Goal: Task Accomplishment & Management: Use online tool/utility

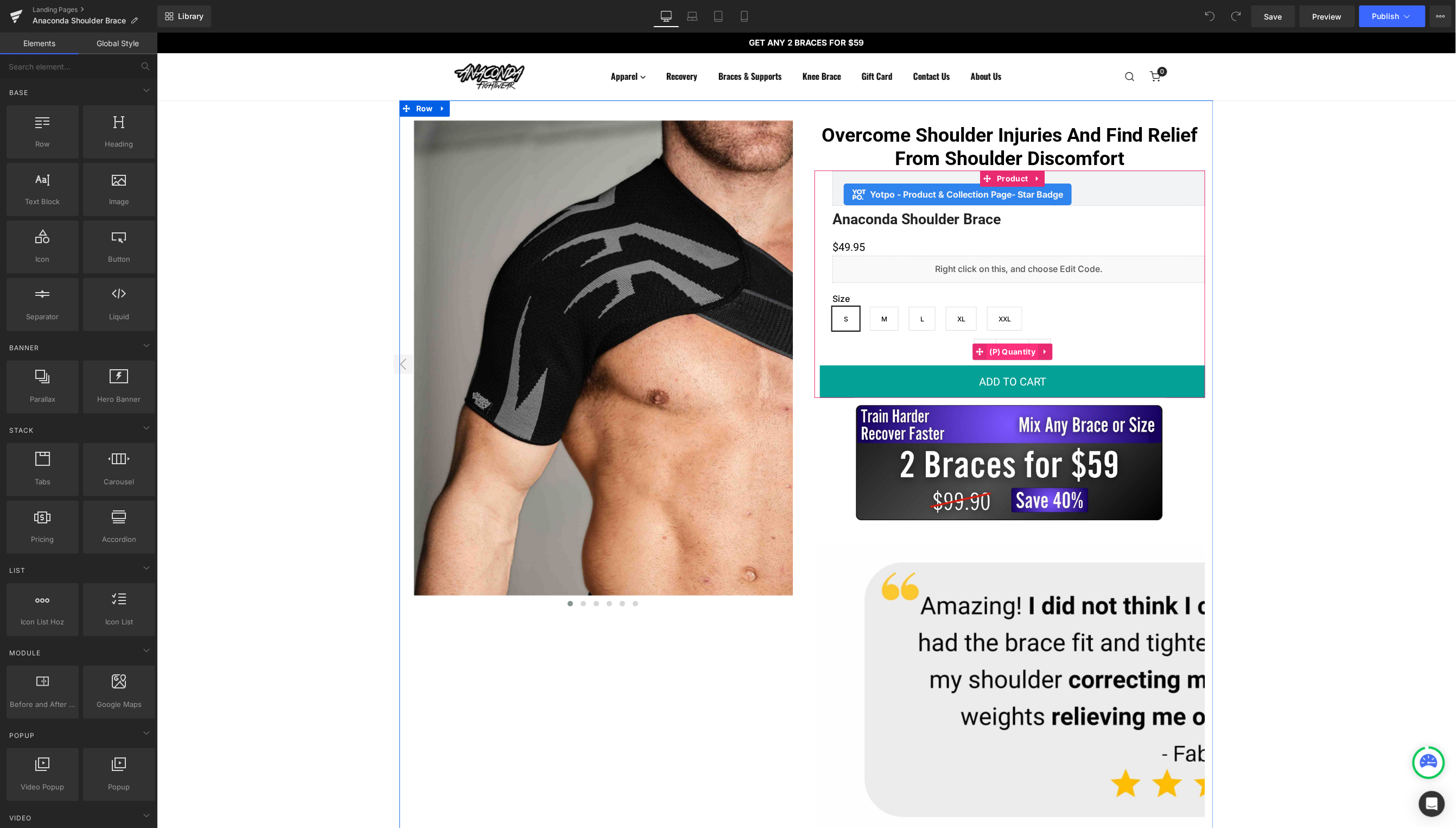
click at [1003, 349] on span "(P) Quantity" at bounding box center [1013, 351] width 52 height 16
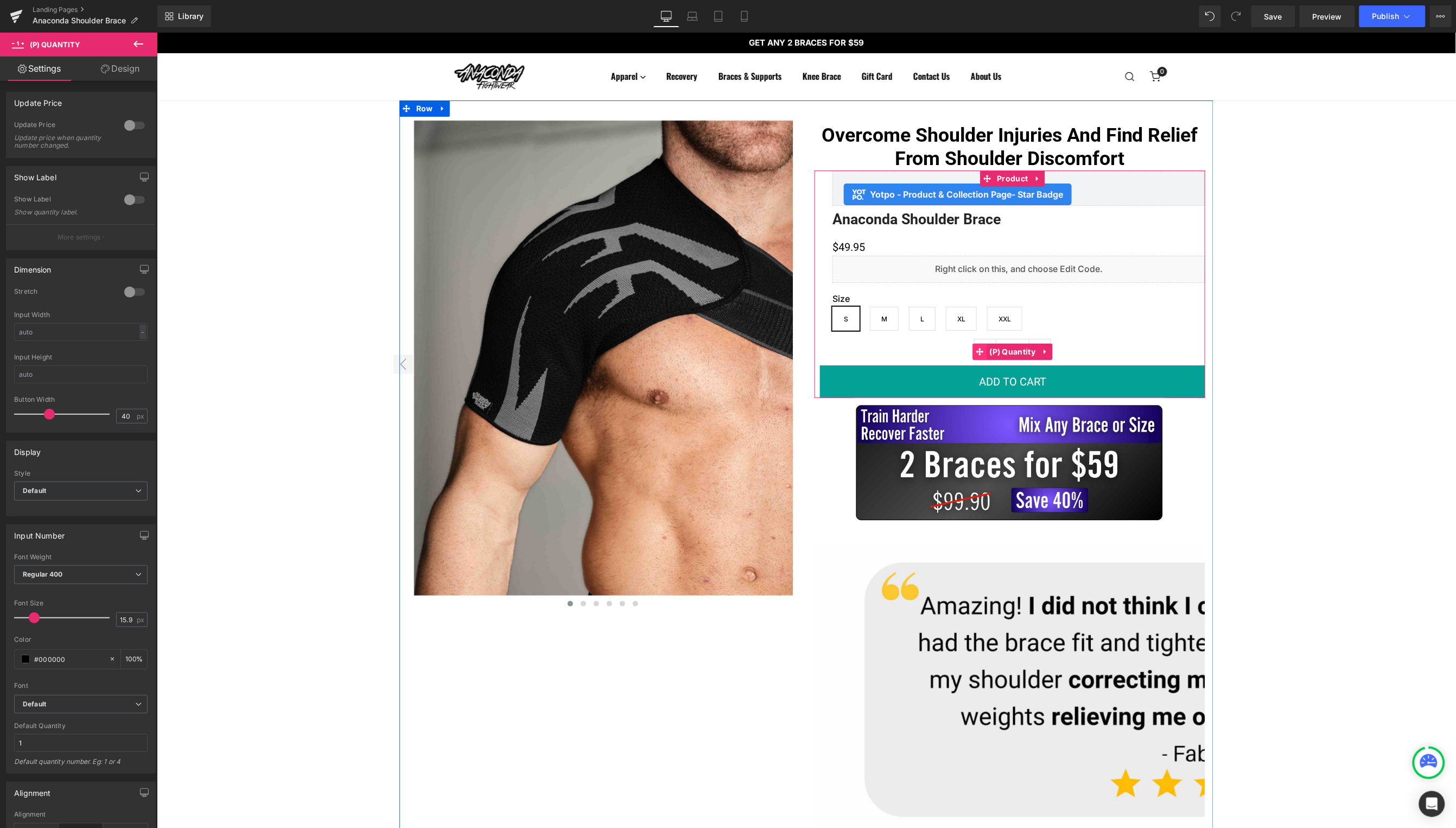
click at [980, 350] on icon at bounding box center [979, 351] width 8 height 8
click at [974, 350] on span at bounding box center [979, 351] width 14 height 16
click at [976, 350] on icon at bounding box center [979, 351] width 8 height 8
click at [109, 61] on link "Design" at bounding box center [120, 69] width 78 height 24
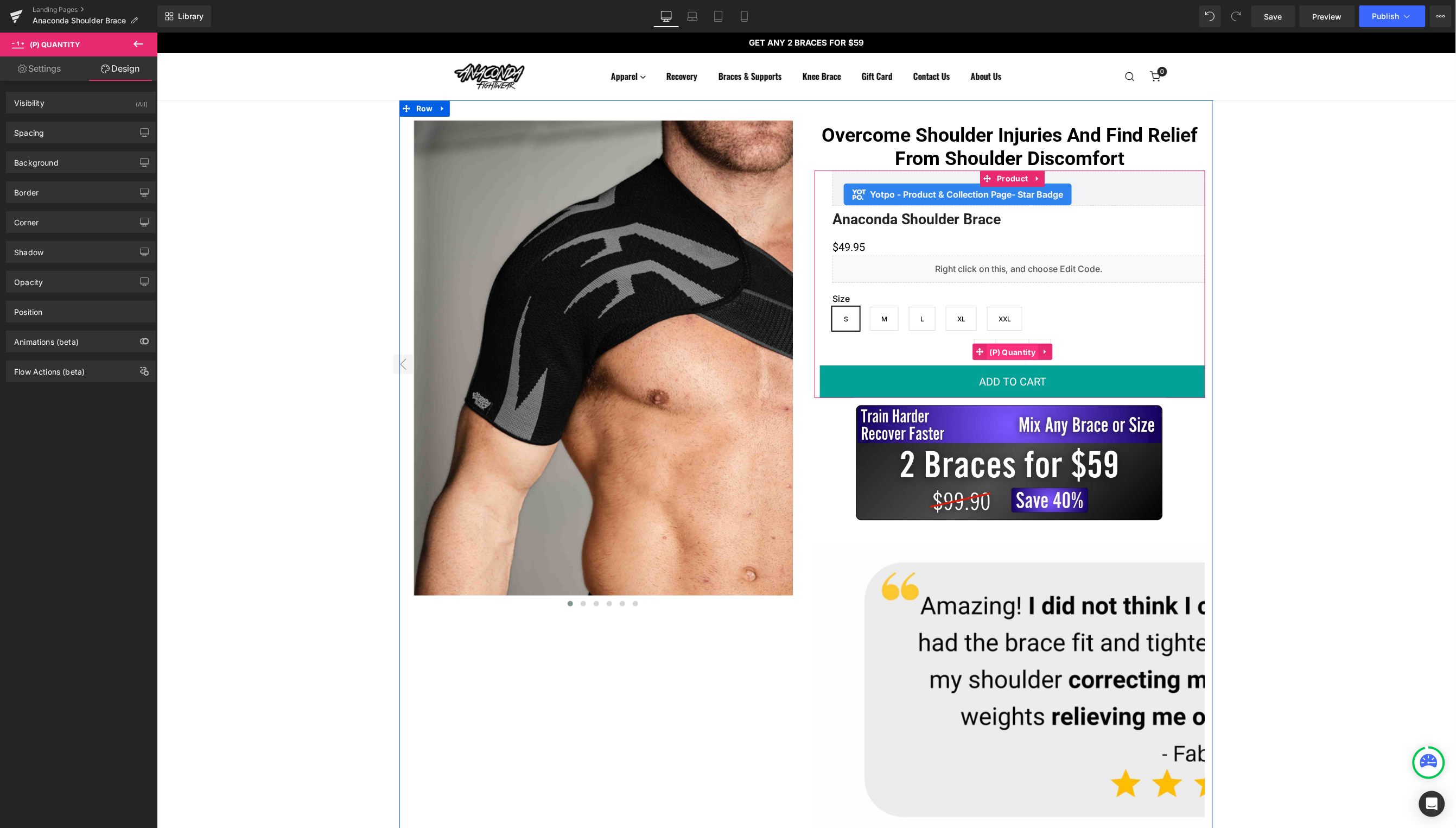
click at [1009, 350] on span "(P) Quantity" at bounding box center [1013, 351] width 52 height 16
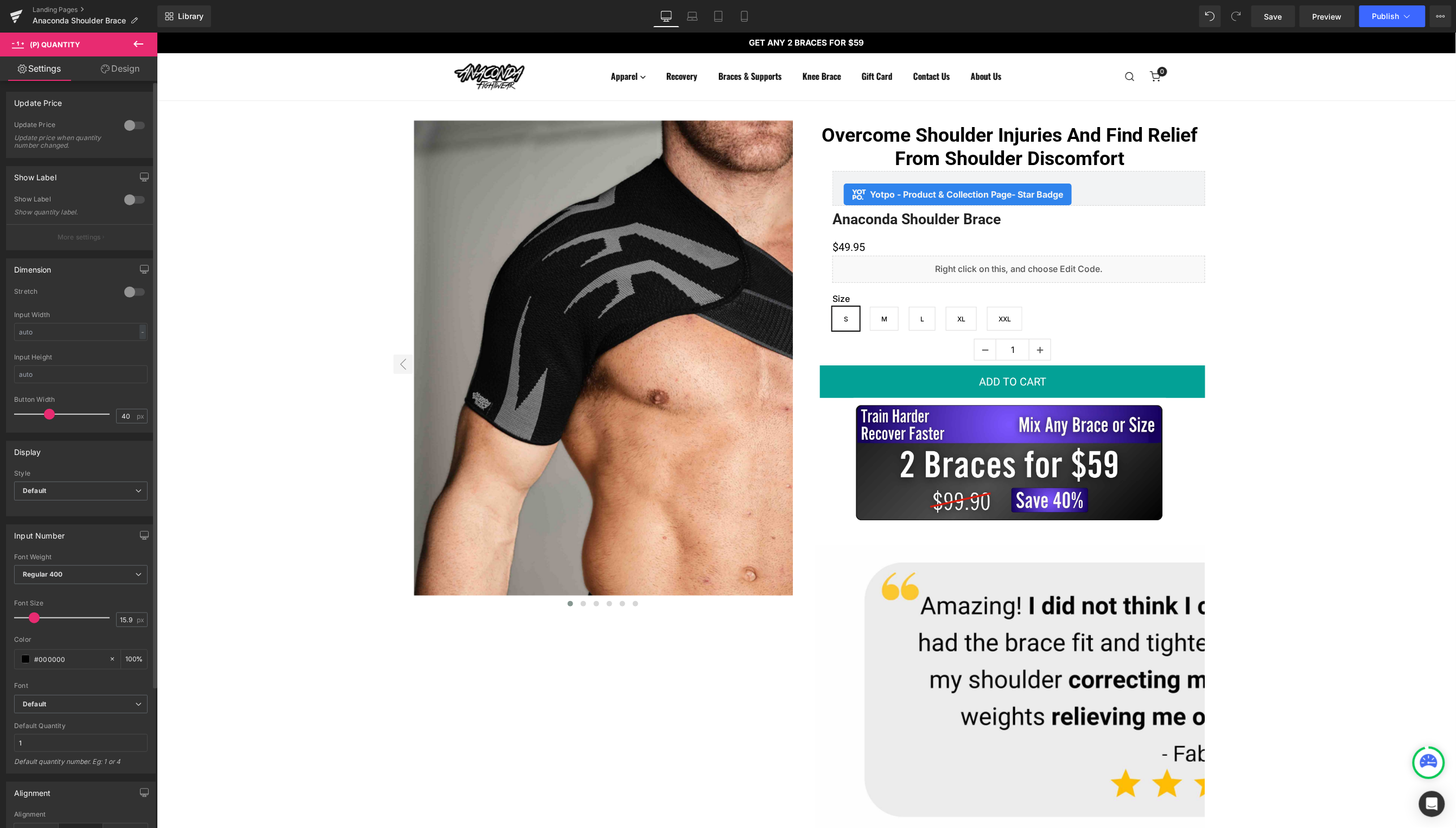
click at [130, 199] on div at bounding box center [134, 200] width 26 height 17
click at [102, 238] on icon "button" at bounding box center [103, 237] width 2 height 5
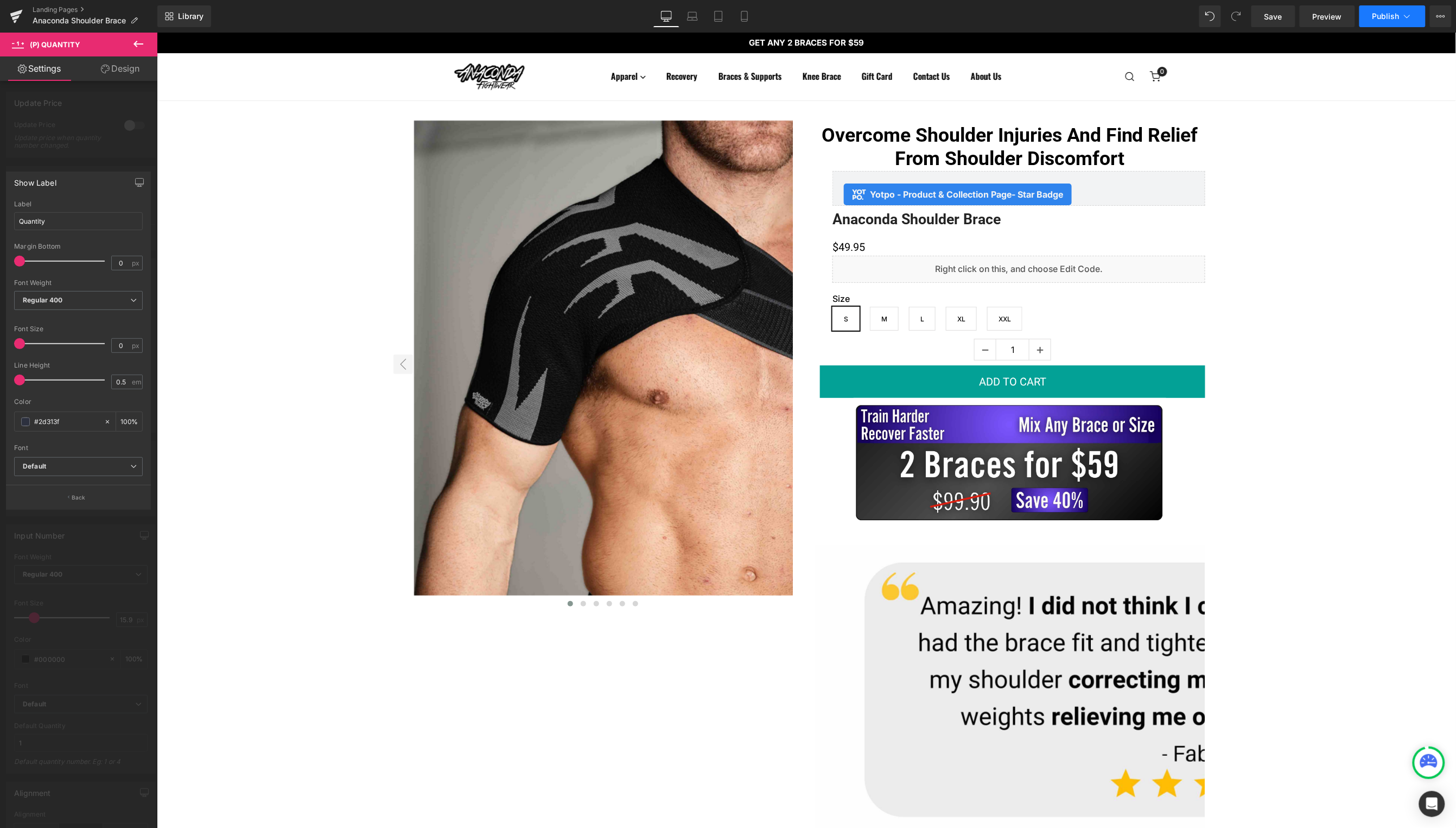
click at [1402, 15] on icon at bounding box center [1407, 16] width 11 height 11
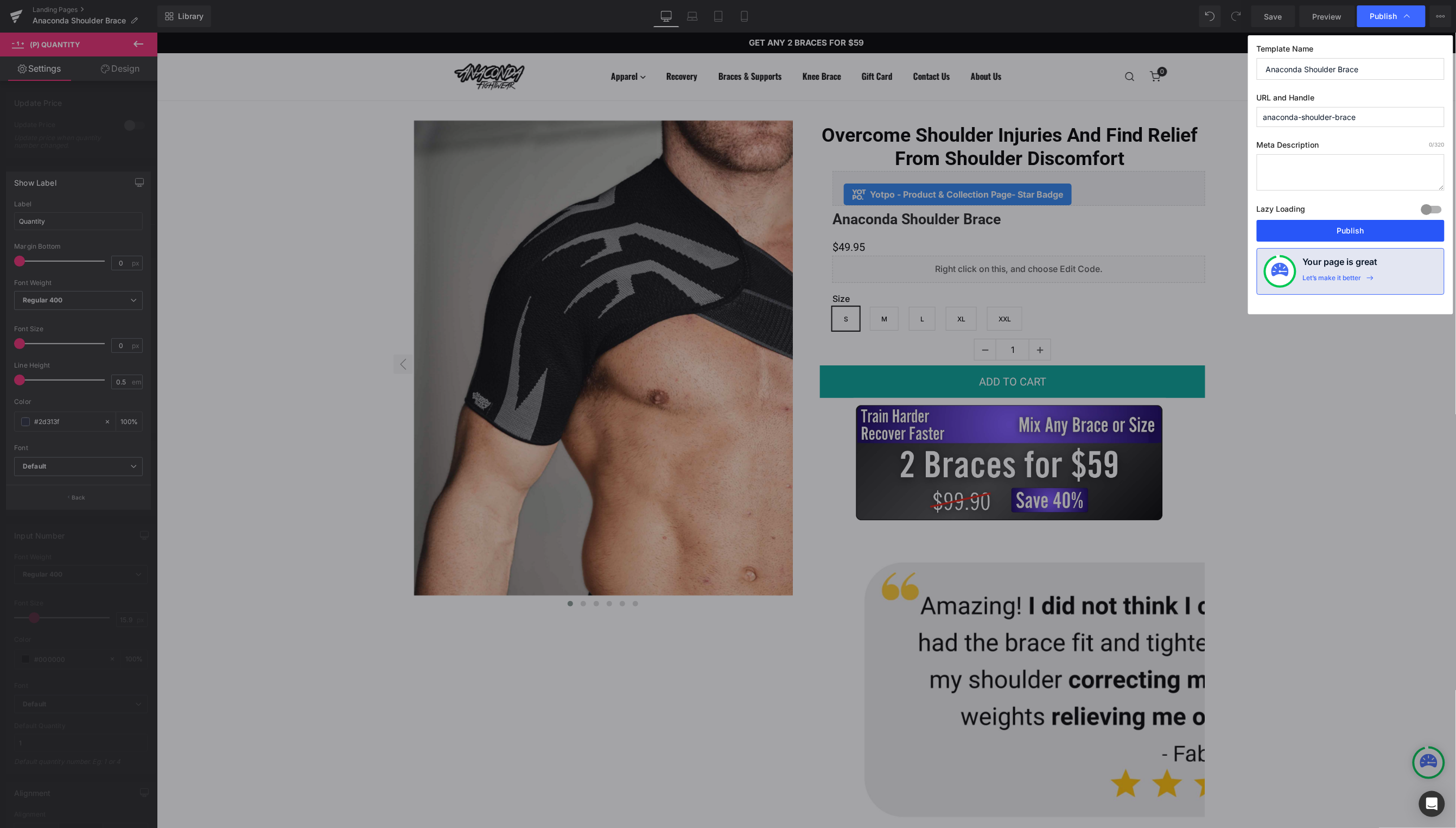
click at [1363, 233] on button "Publish" at bounding box center [1351, 230] width 188 height 22
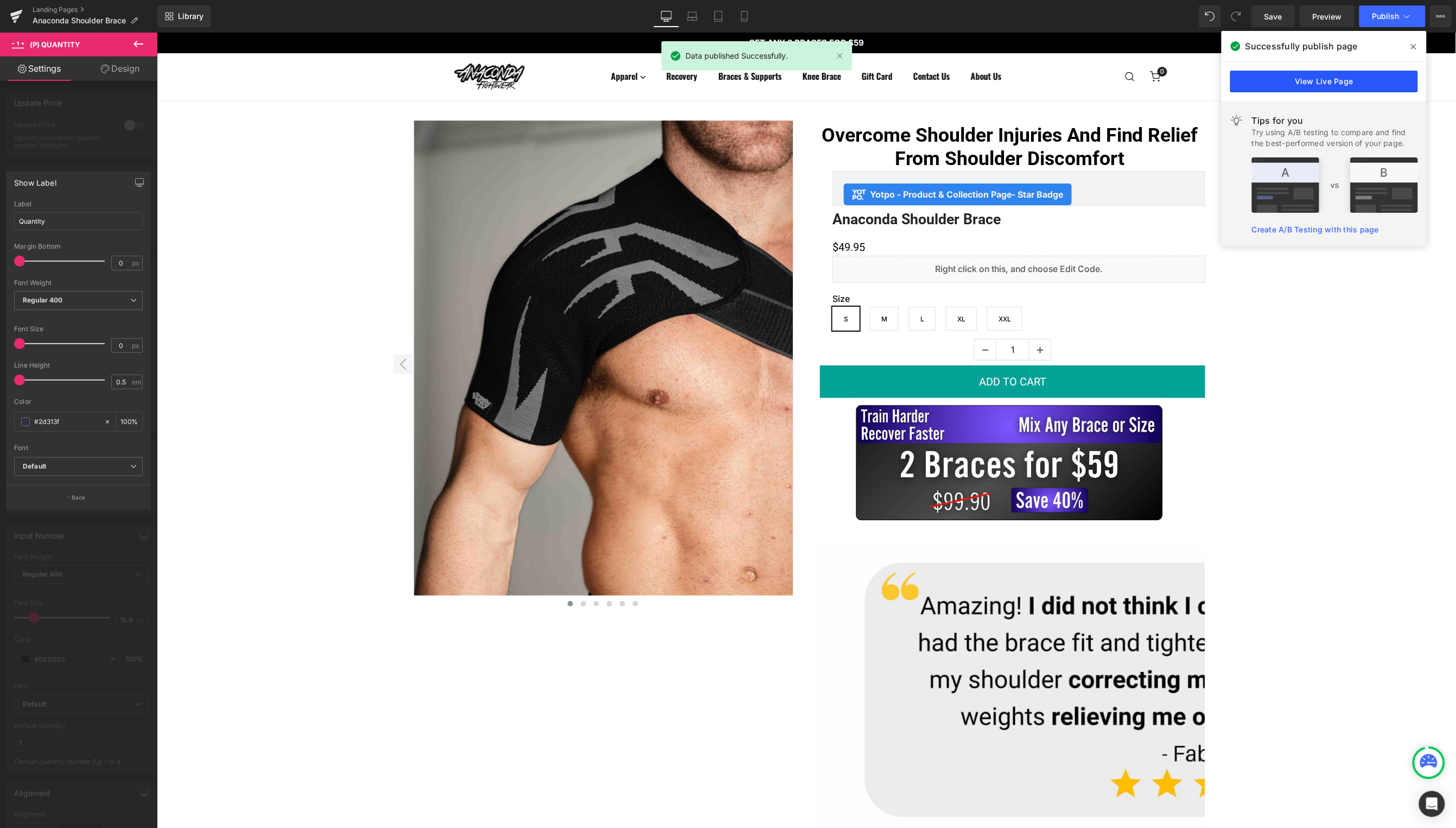
click at [1322, 86] on link "View Live Page" at bounding box center [1324, 81] width 188 height 22
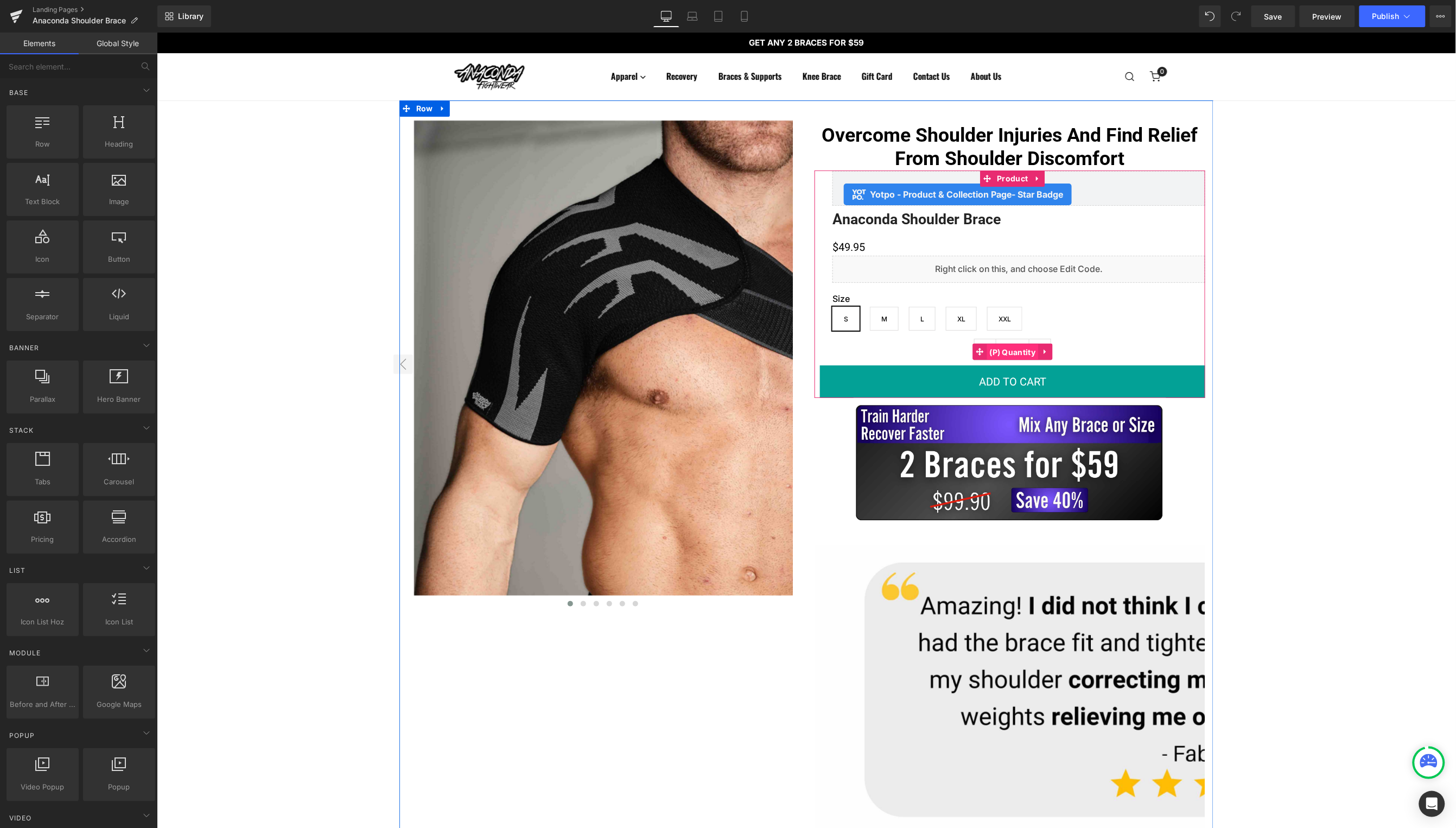
click at [1015, 351] on span "(P) Quantity" at bounding box center [1013, 351] width 52 height 16
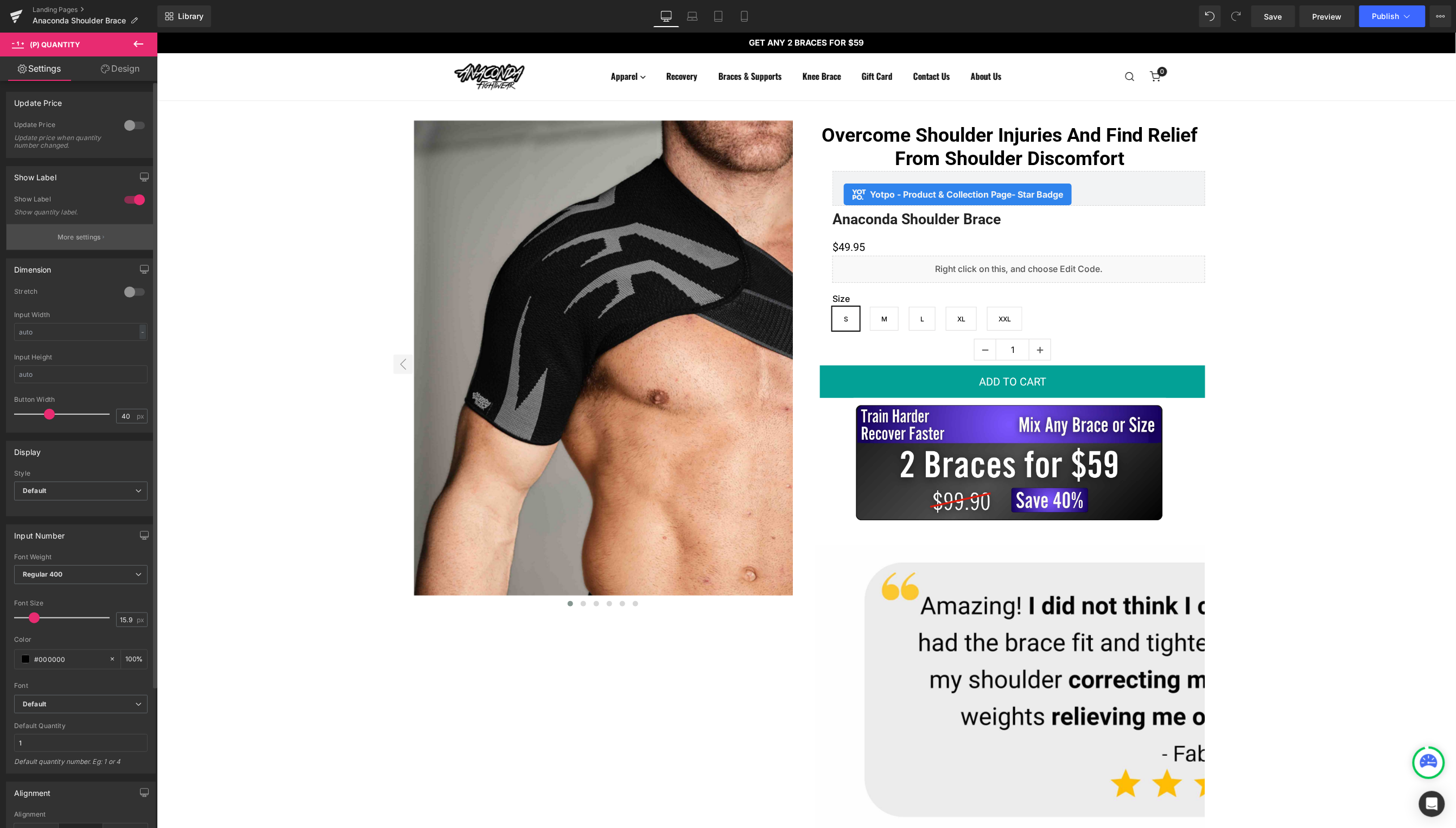
click at [100, 238] on button "More settings" at bounding box center [81, 237] width 149 height 26
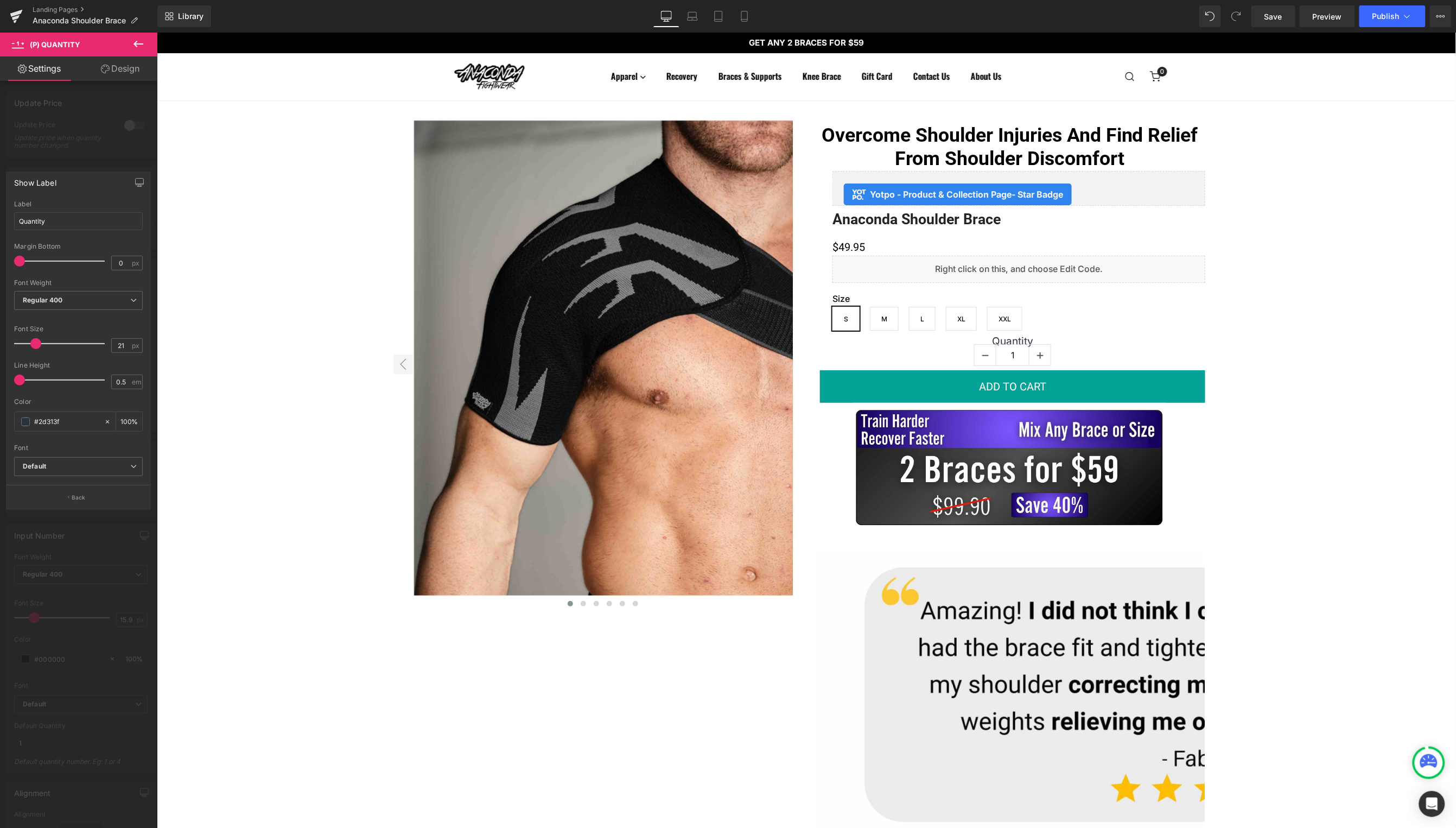
type input "22"
drag, startPoint x: 22, startPoint y: 344, endPoint x: 41, endPoint y: 344, distance: 19.0
click at [41, 344] on span at bounding box center [38, 343] width 11 height 11
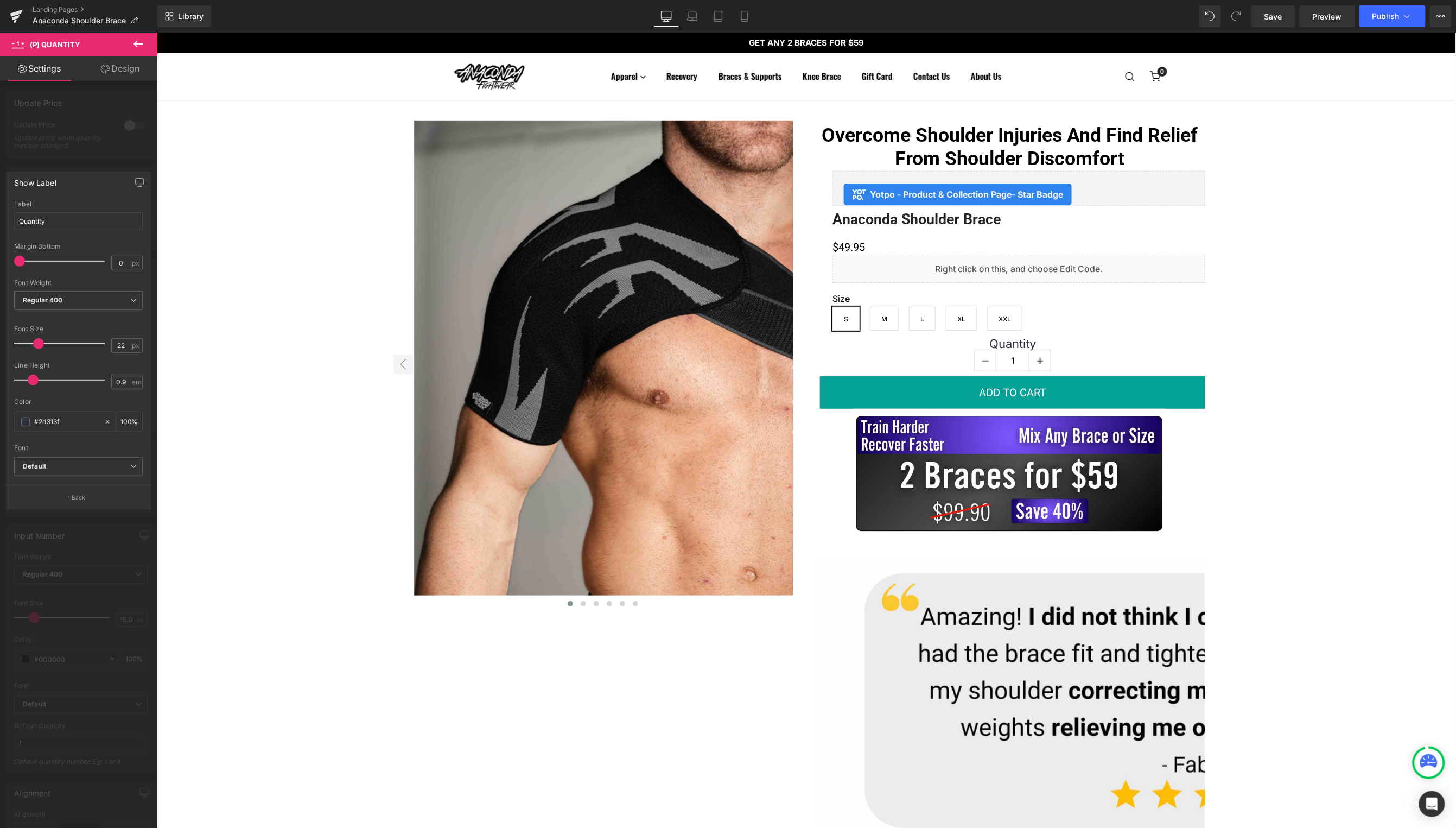
type input "1"
drag, startPoint x: 20, startPoint y: 377, endPoint x: 36, endPoint y: 377, distance: 16.0
click at [36, 377] on span at bounding box center [36, 380] width 11 height 11
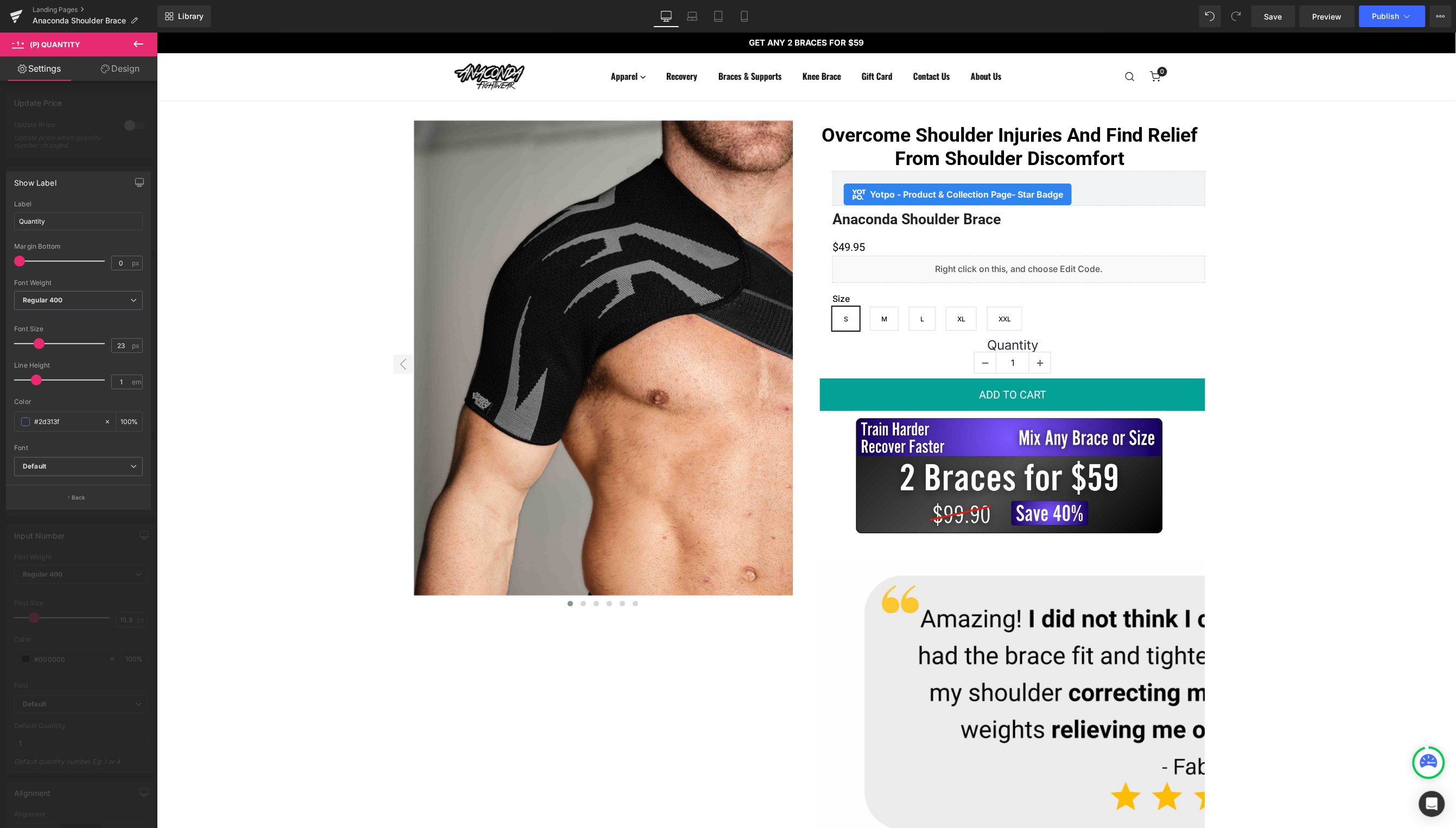
type input "21"
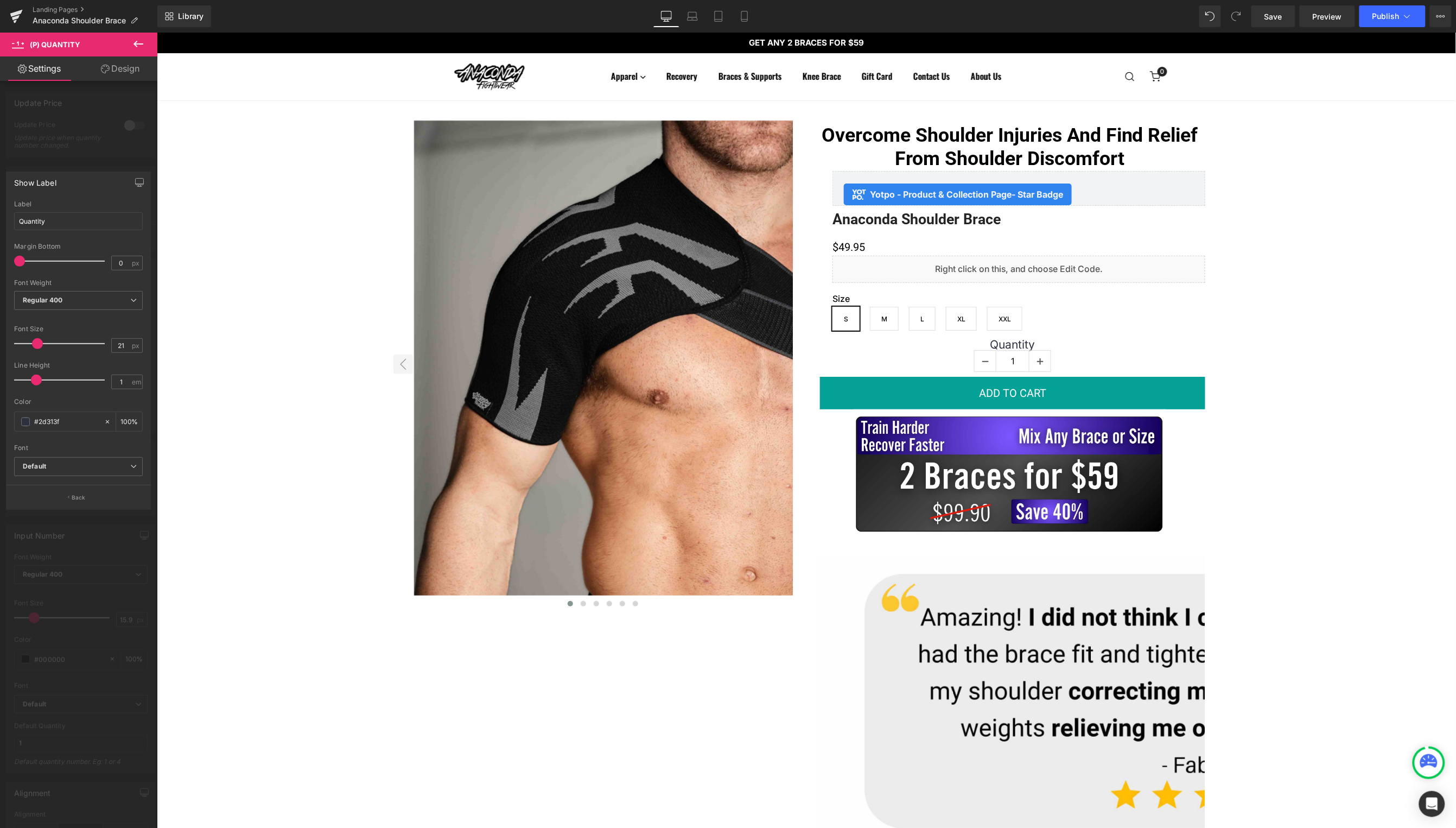
click at [40, 344] on span at bounding box center [37, 343] width 11 height 11
click at [746, 20] on icon at bounding box center [744, 20] width 6 height 0
type input "1.2"
type input "100"
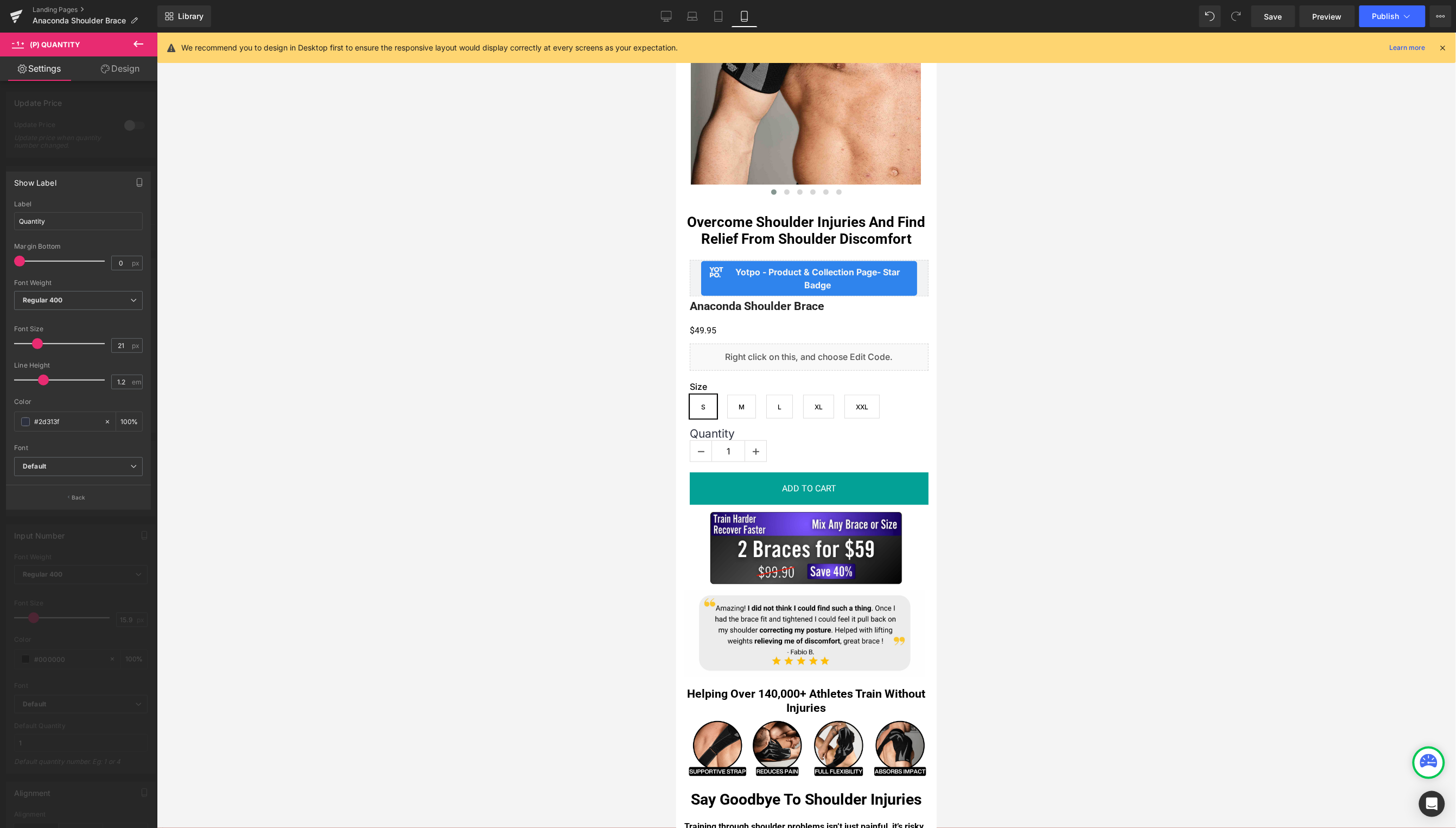
scroll to position [213, 0]
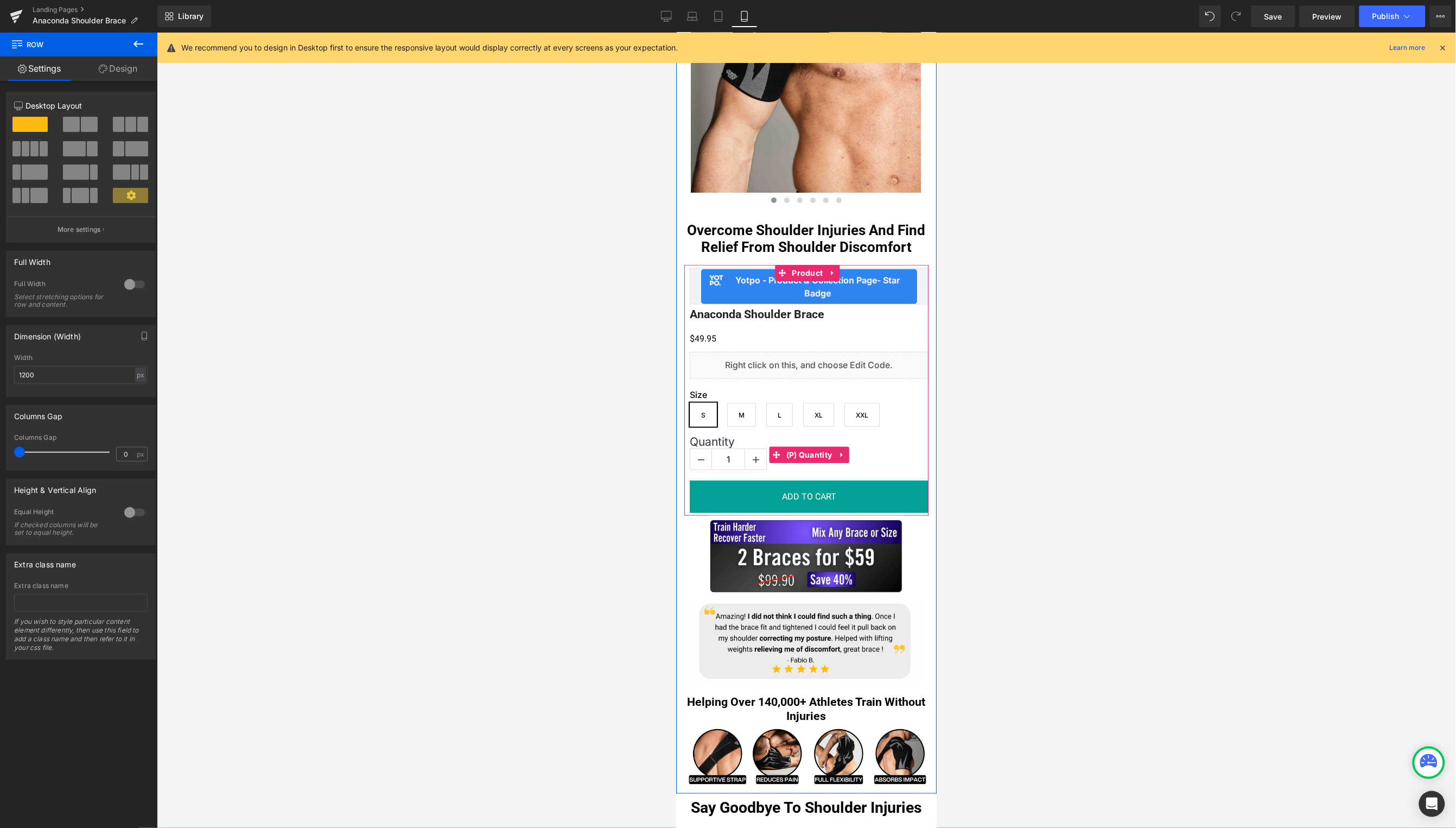
click at [756, 434] on div "Yotpo - Product & Collection Page - Star Badge Yotpo - Product & Collection Pag…" at bounding box center [809, 389] width 239 height 248
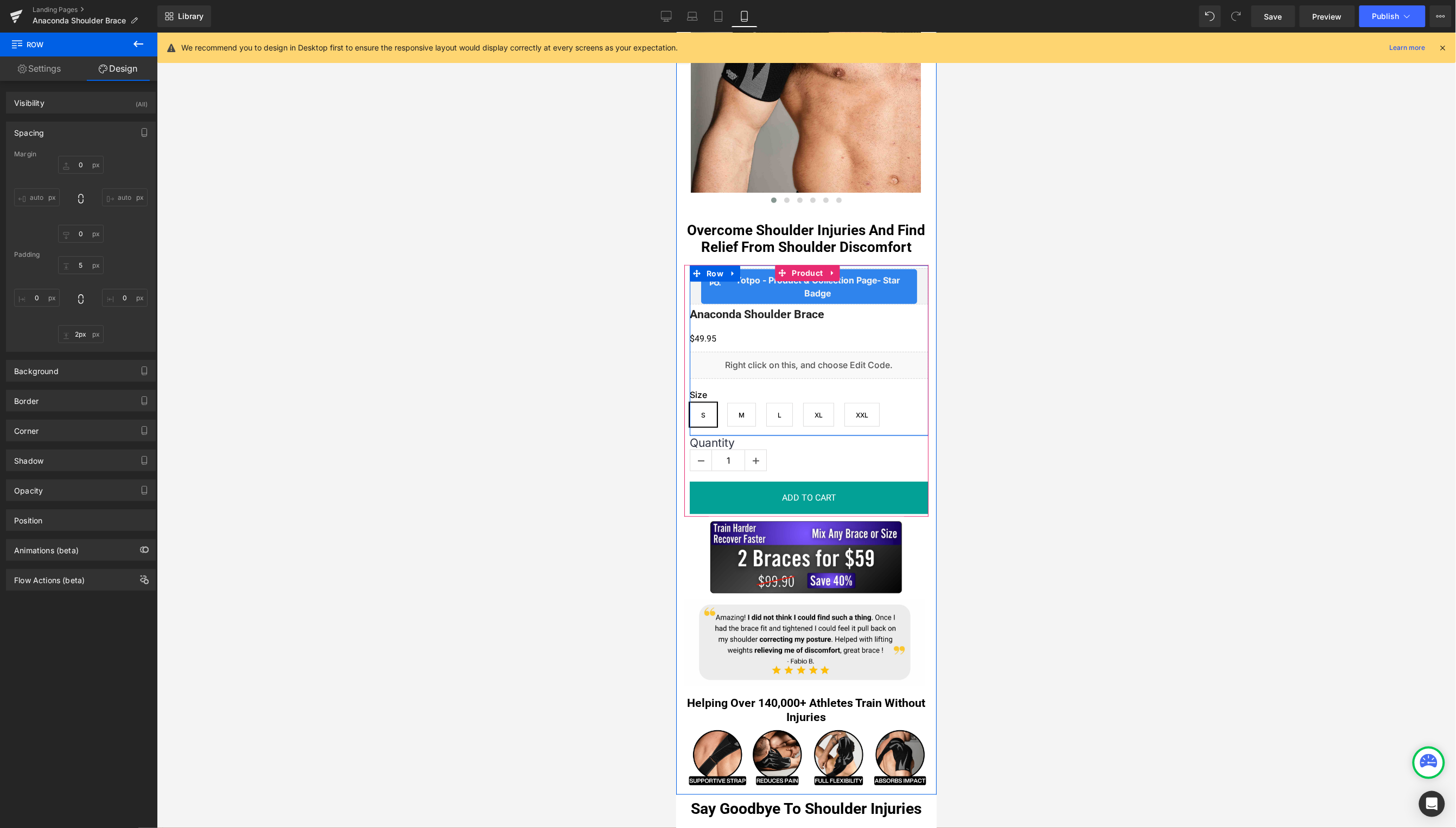
type input "3px"
click at [754, 435] on div at bounding box center [809, 436] width 239 height 2
click at [722, 446] on label "Quantity" at bounding box center [809, 442] width 239 height 14
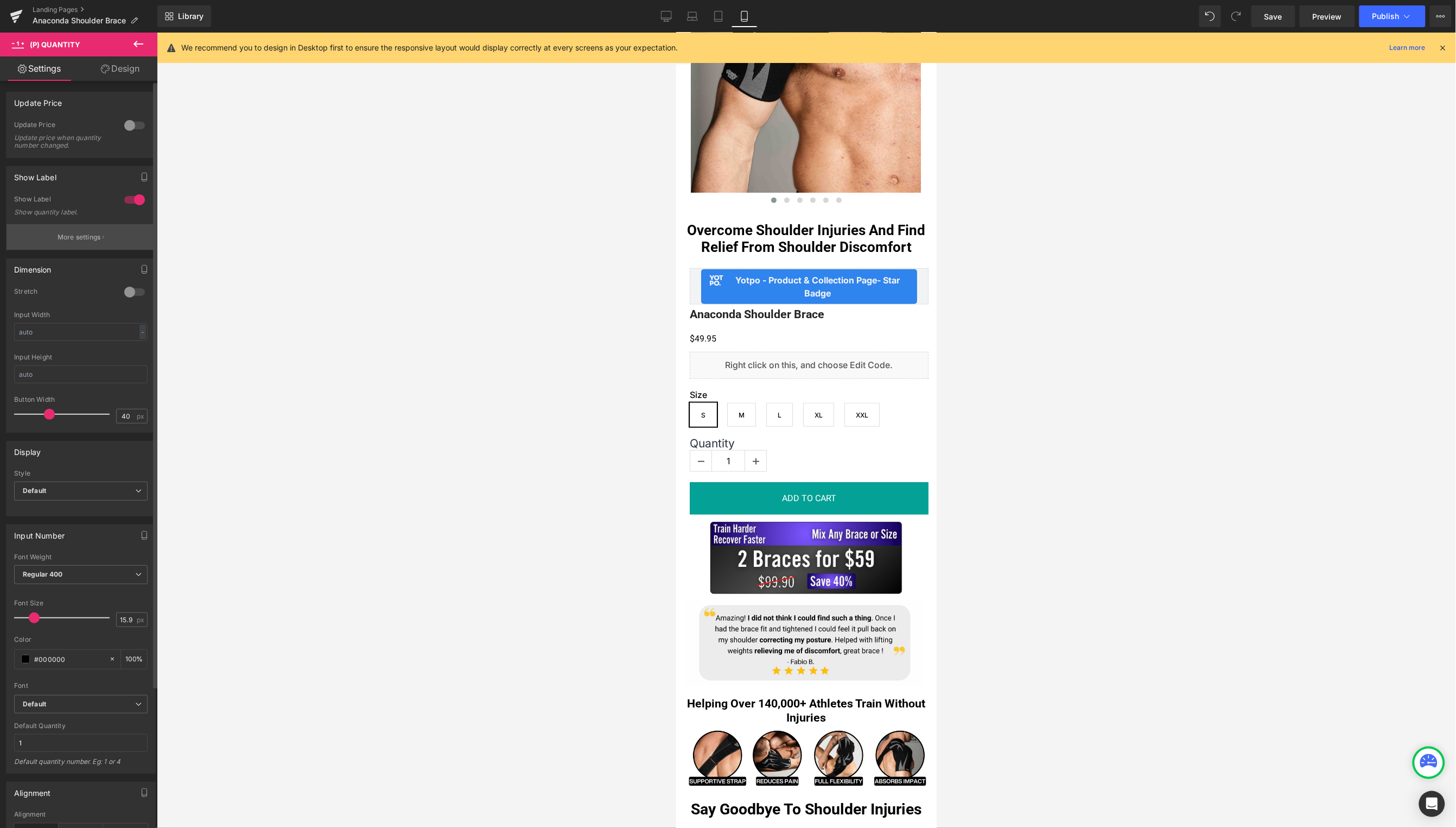
click at [77, 239] on p "More settings" at bounding box center [79, 237] width 43 height 9
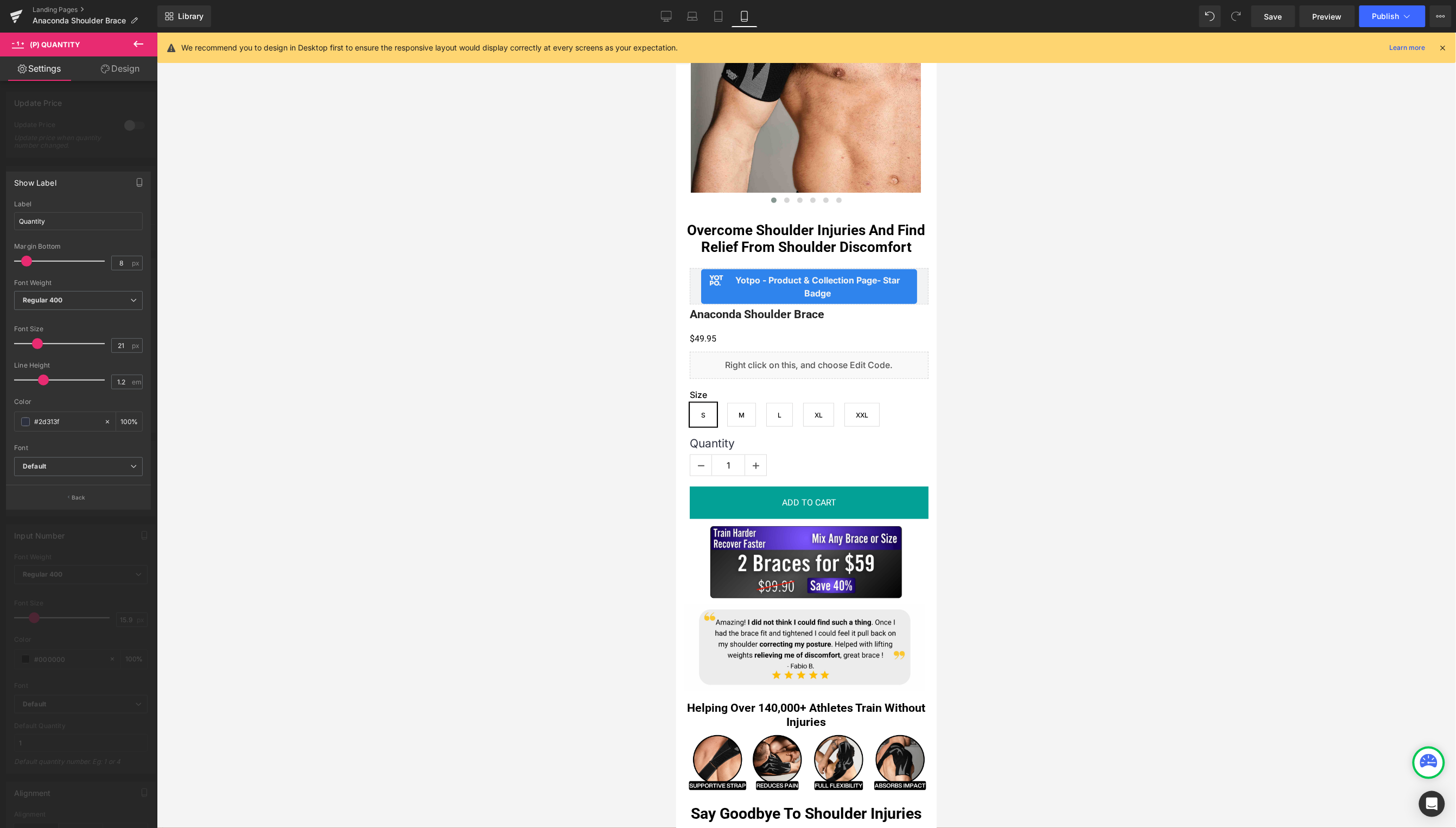
drag, startPoint x: 22, startPoint y: 263, endPoint x: 28, endPoint y: 263, distance: 6.0
click at [28, 263] on span at bounding box center [27, 261] width 11 height 11
click at [73, 294] on span "Regular 400" at bounding box center [77, 300] width 128 height 19
click at [64, 380] on div "Medium 500" at bounding box center [50, 384] width 40 height 8
click at [76, 300] on span "Medium 500" at bounding box center [77, 300] width 128 height 19
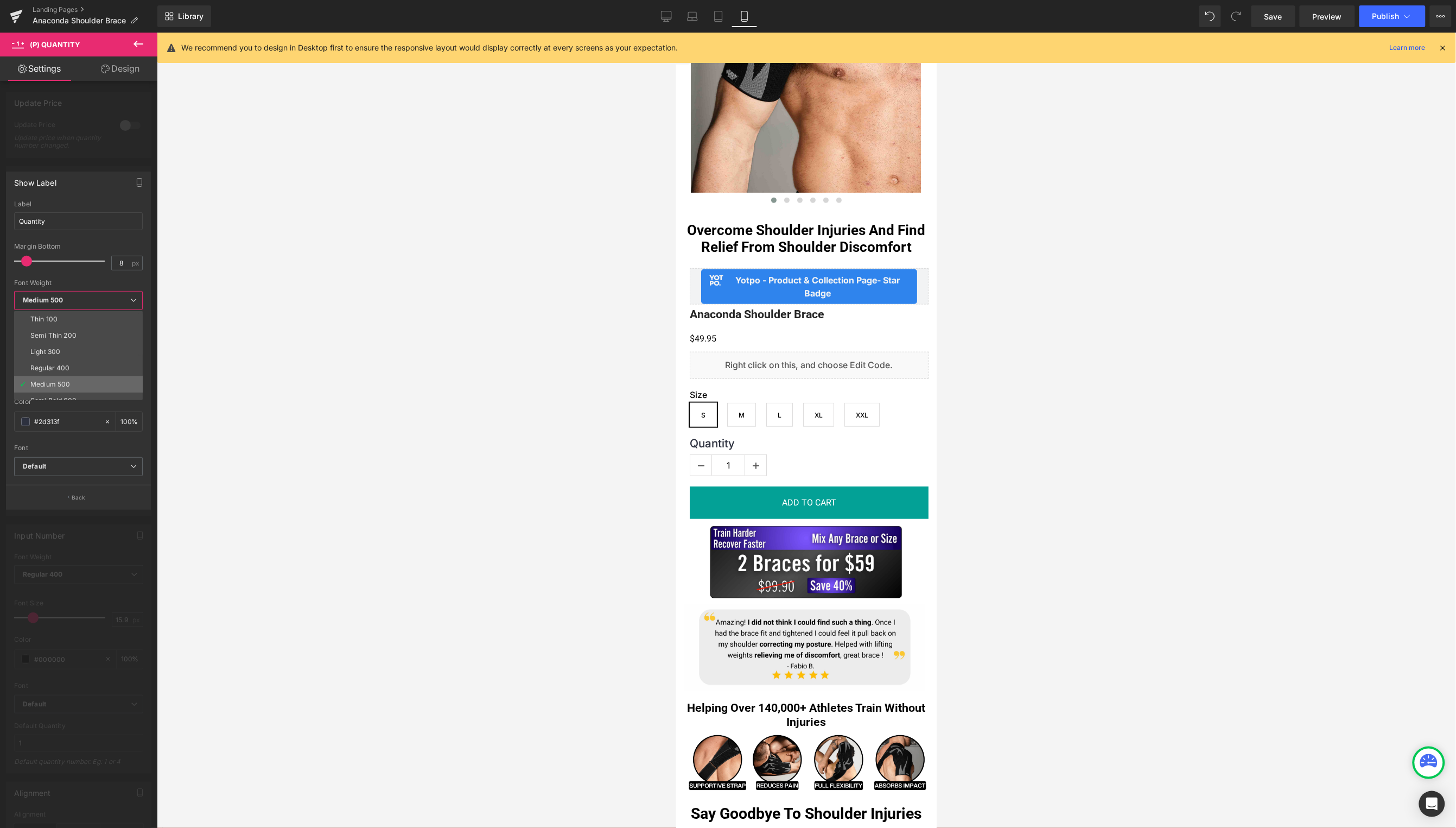
scroll to position [22, 0]
click at [66, 380] on div "Semi Bold 600" at bounding box center [53, 378] width 46 height 8
click at [664, 15] on icon at bounding box center [666, 16] width 11 height 11
type input "0"
type input "1"
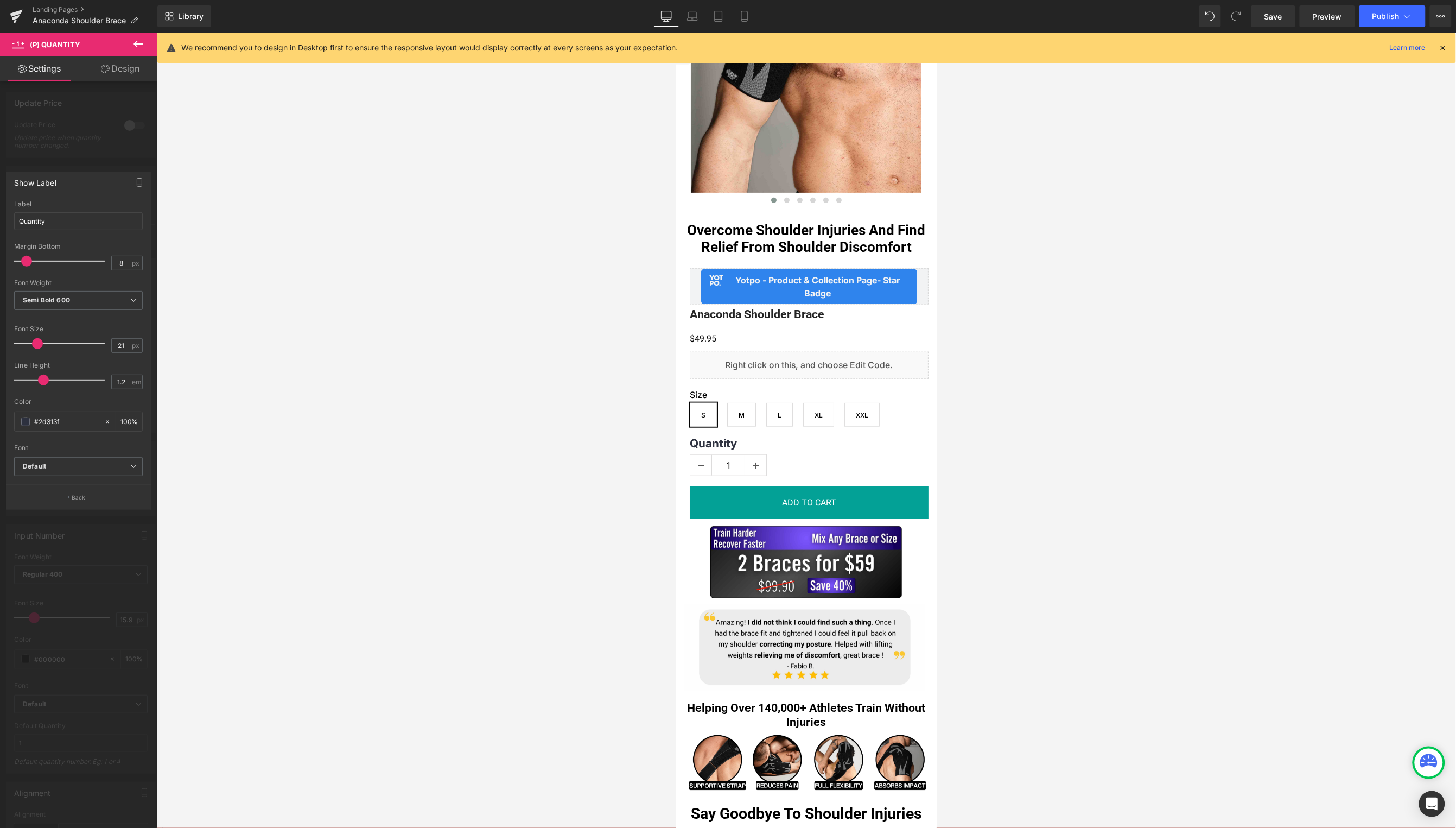
type input "100"
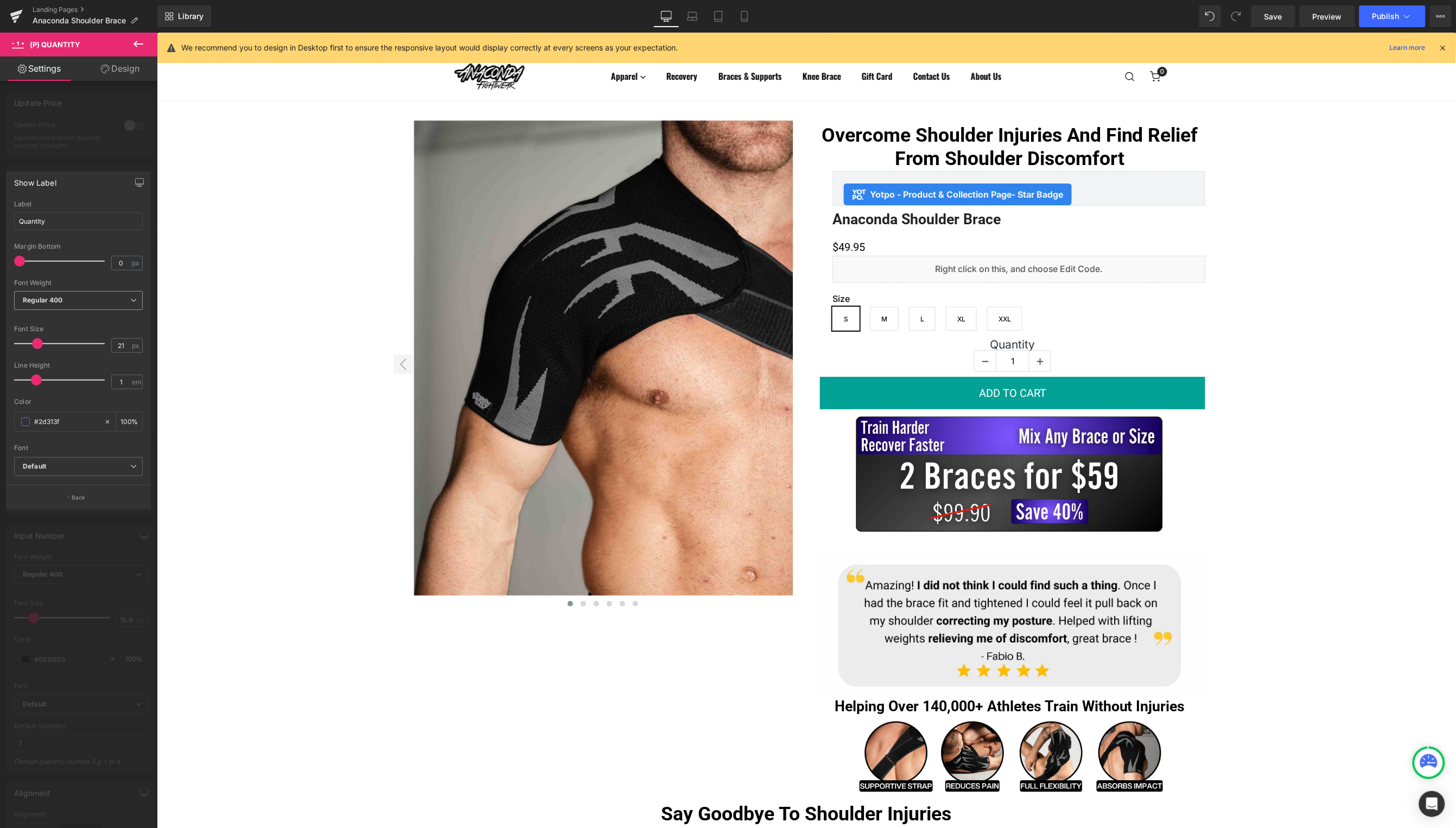
click at [95, 297] on span "Regular 400" at bounding box center [77, 300] width 128 height 19
click at [71, 372] on li "Semi Bold 600" at bounding box center [80, 378] width 133 height 16
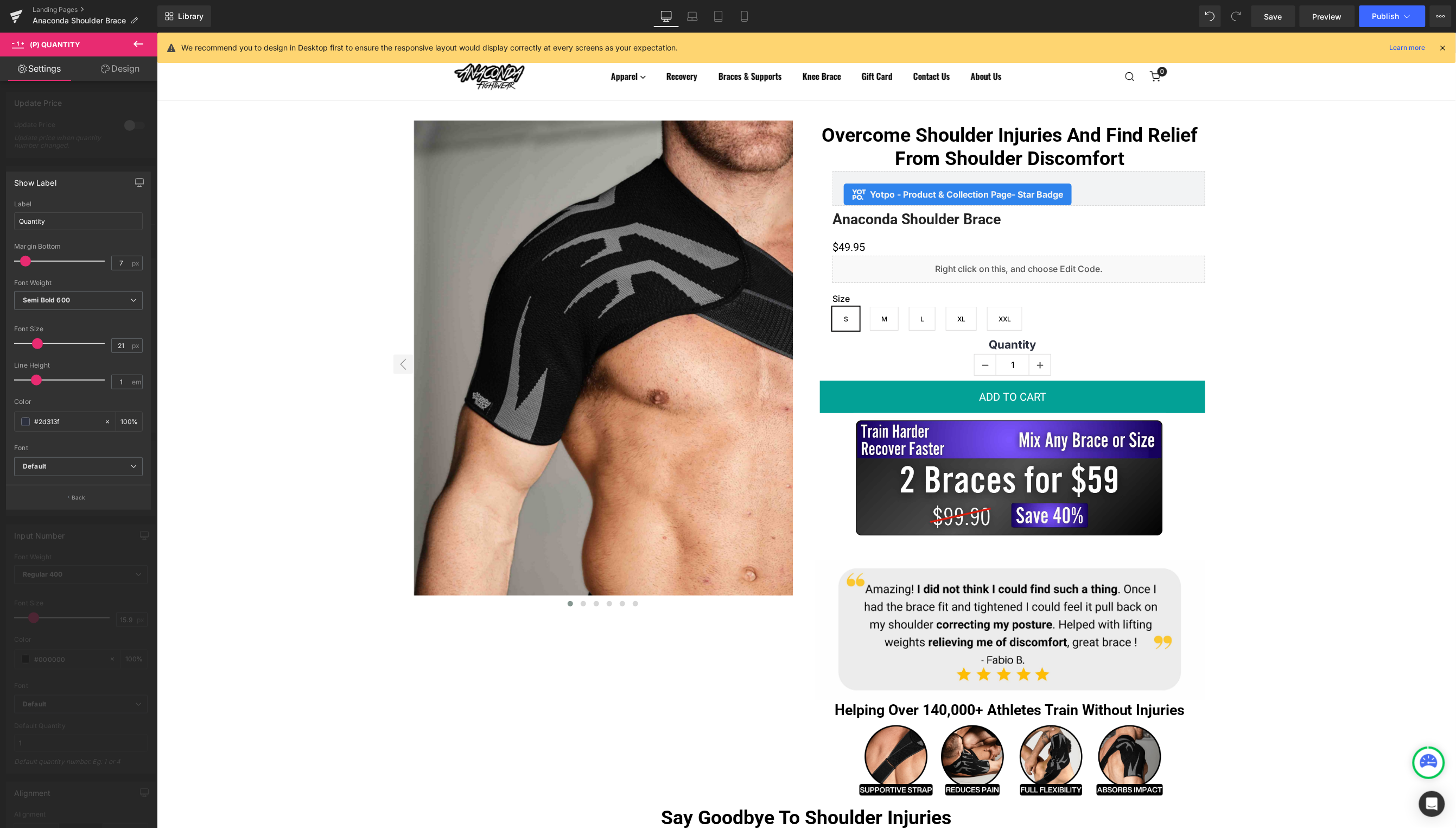
type input "8"
drag, startPoint x: 23, startPoint y: 260, endPoint x: 30, endPoint y: 259, distance: 7.1
click at [30, 259] on span at bounding box center [27, 261] width 11 height 11
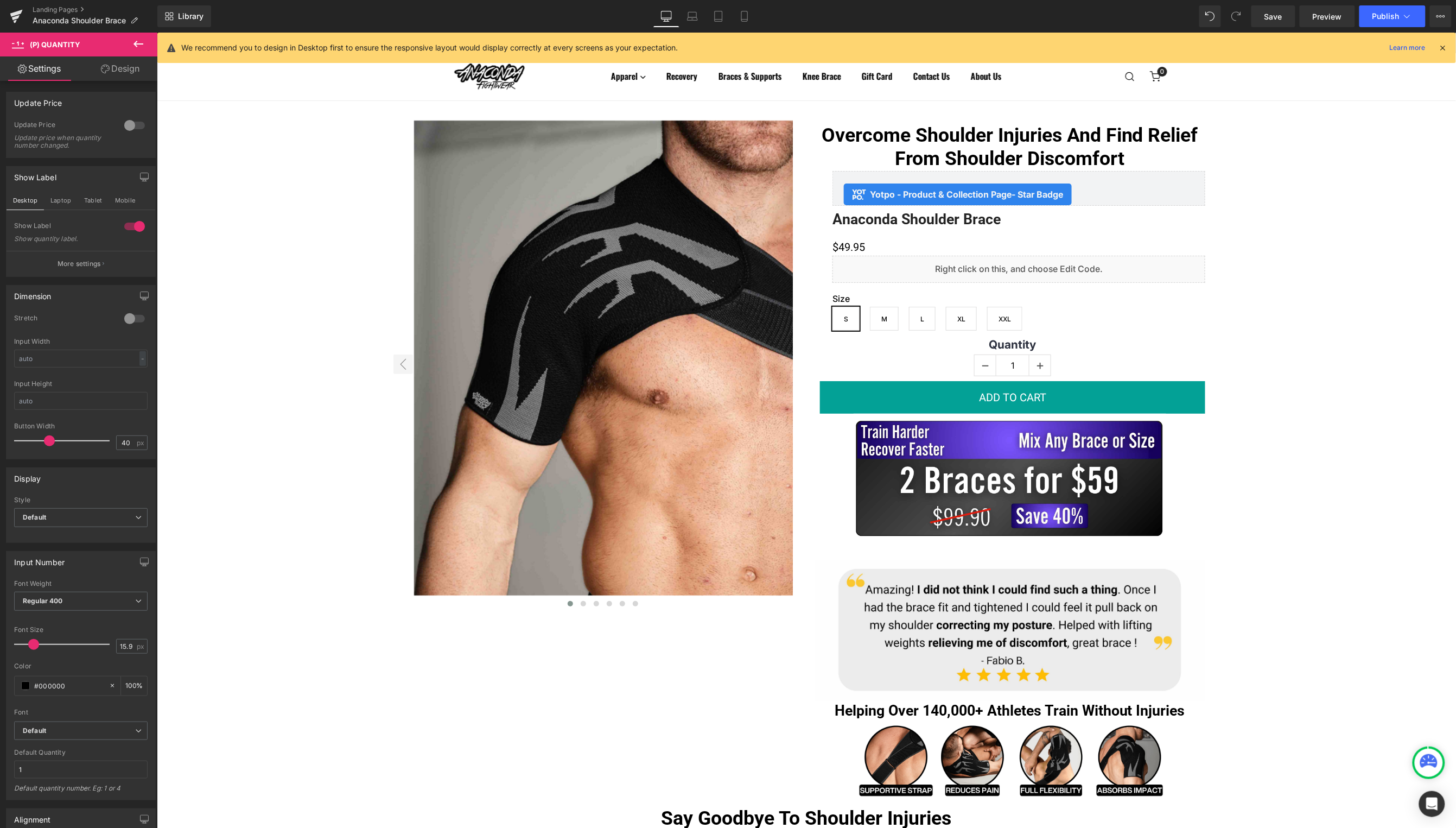
click at [740, 13] on icon at bounding box center [744, 16] width 11 height 11
type input "100"
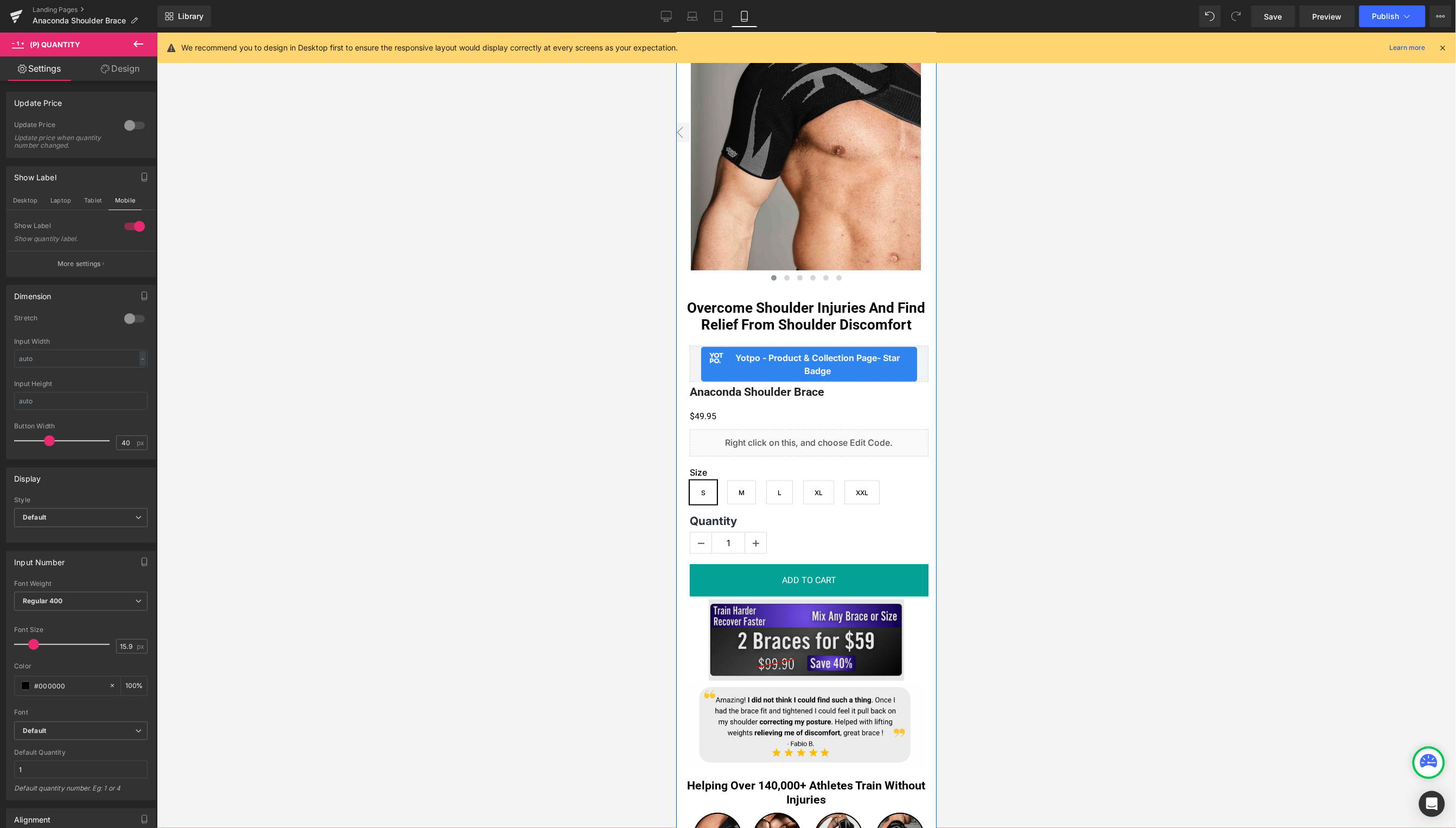
scroll to position [134, 0]
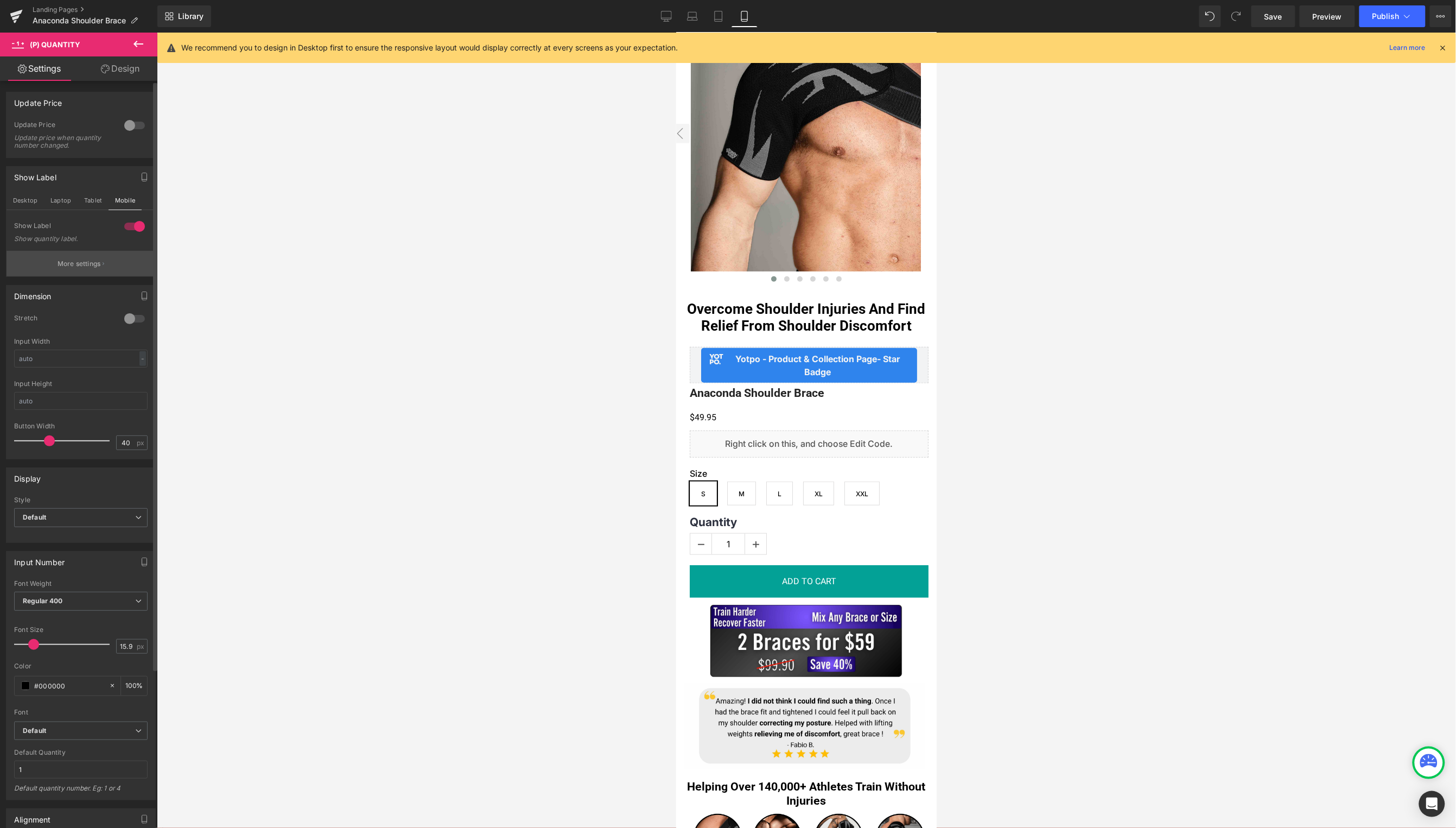
click at [68, 257] on button "More settings" at bounding box center [81, 263] width 149 height 26
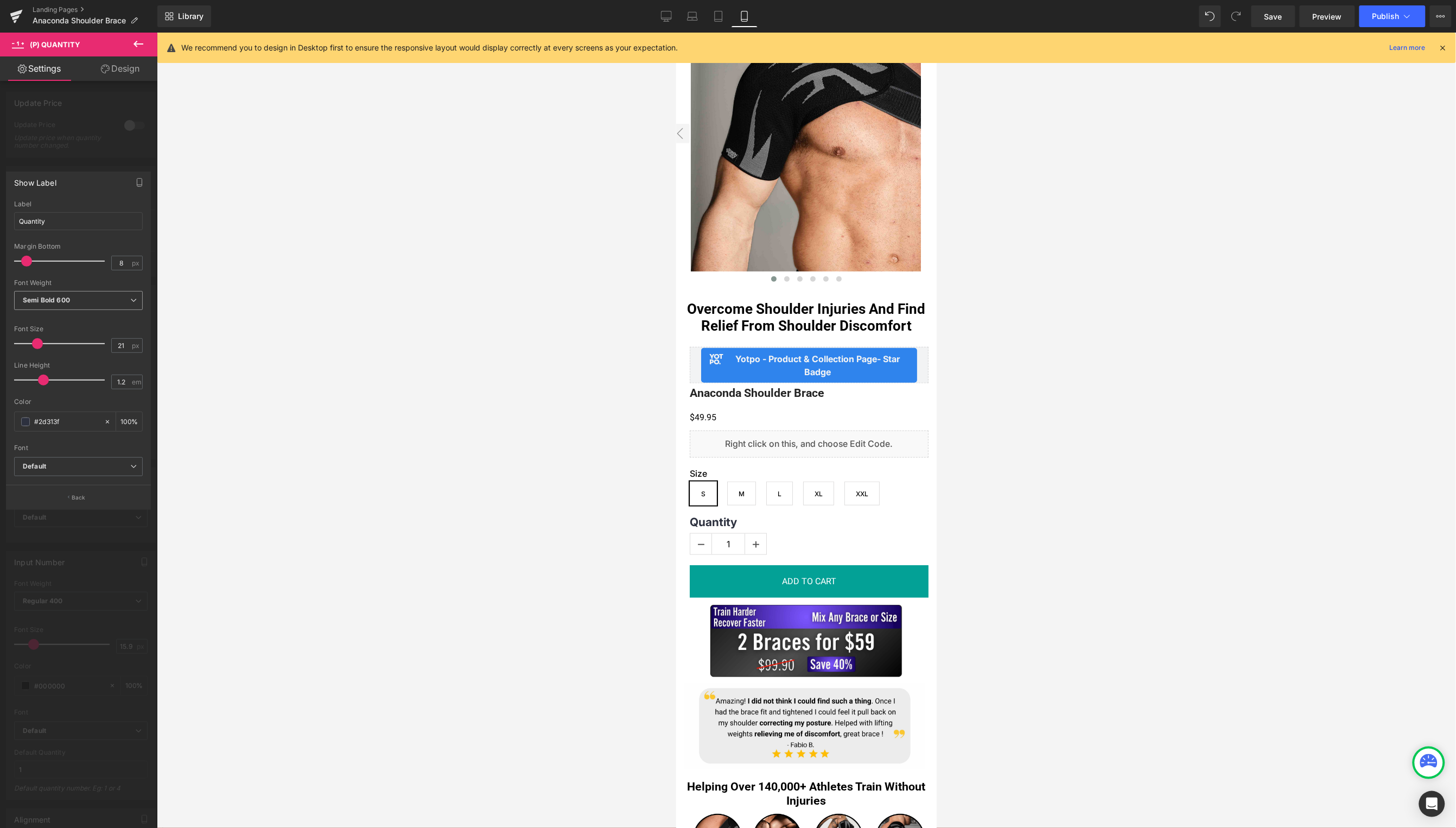
click at [93, 299] on span "Semi Bold 600" at bounding box center [77, 300] width 128 height 19
click at [71, 357] on li "Medium 500" at bounding box center [80, 361] width 133 height 16
click at [1398, 14] on span "Publish" at bounding box center [1386, 16] width 28 height 9
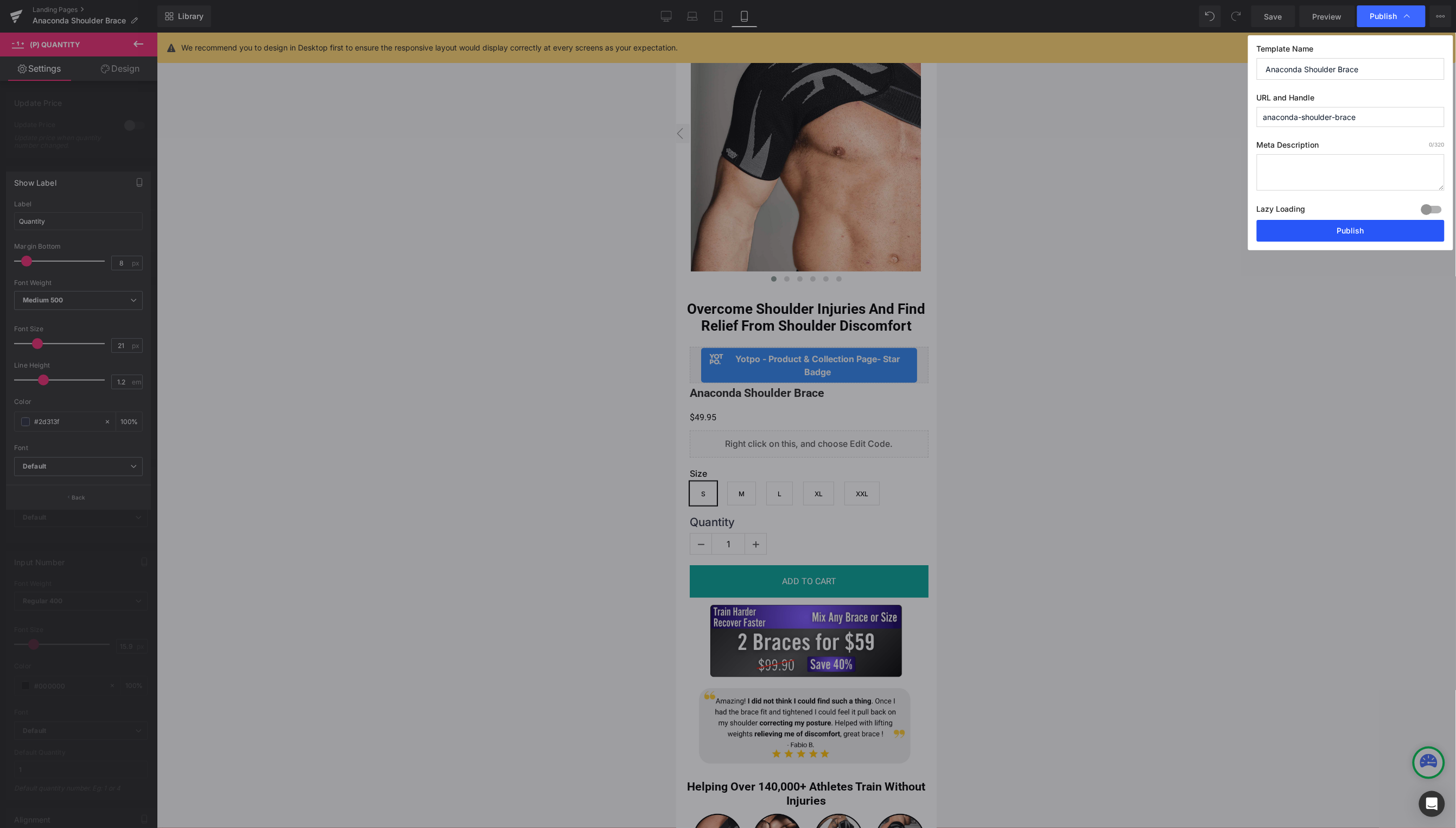
click at [1349, 236] on button "Publish" at bounding box center [1351, 230] width 188 height 22
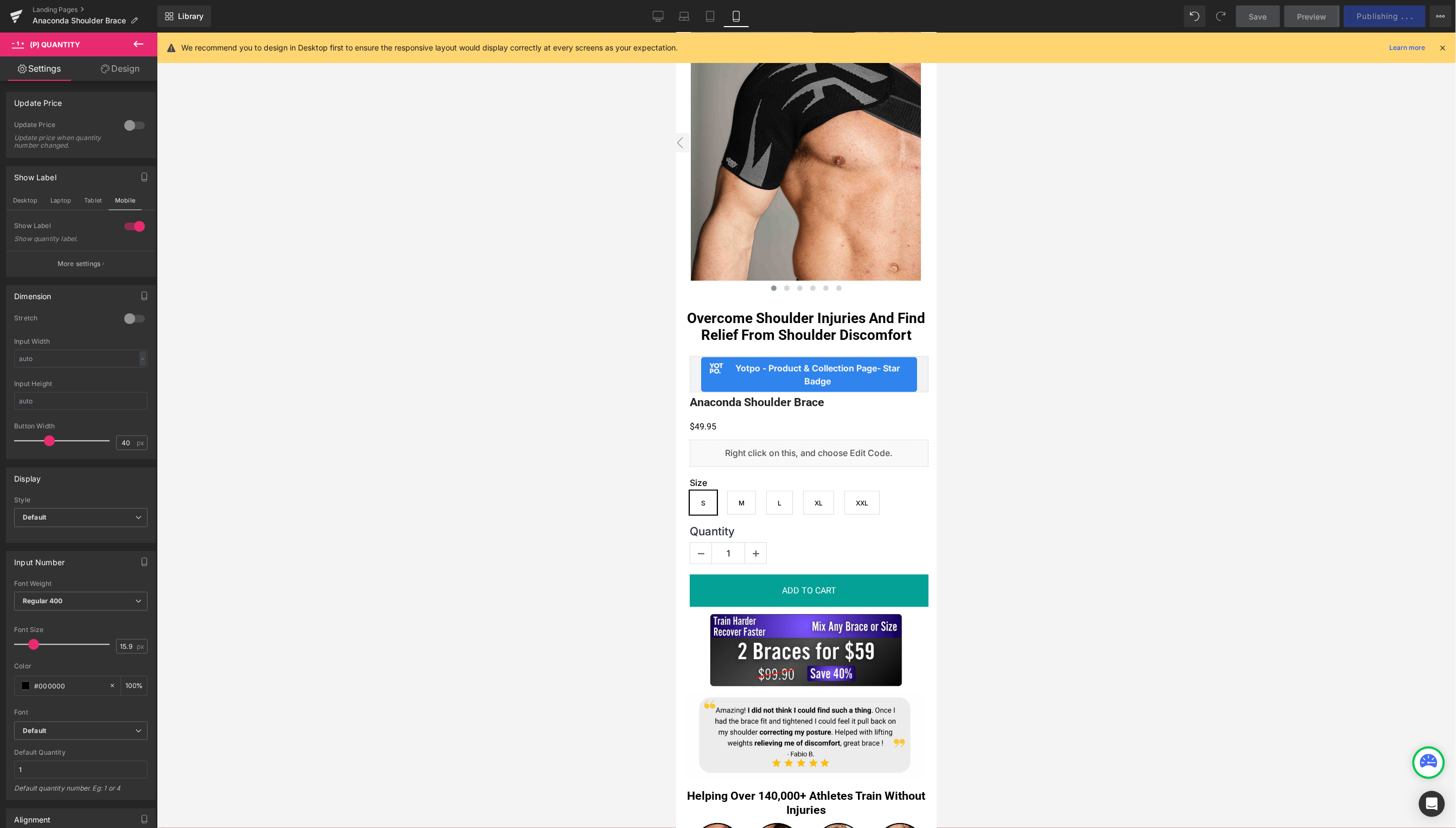
scroll to position [134, 0]
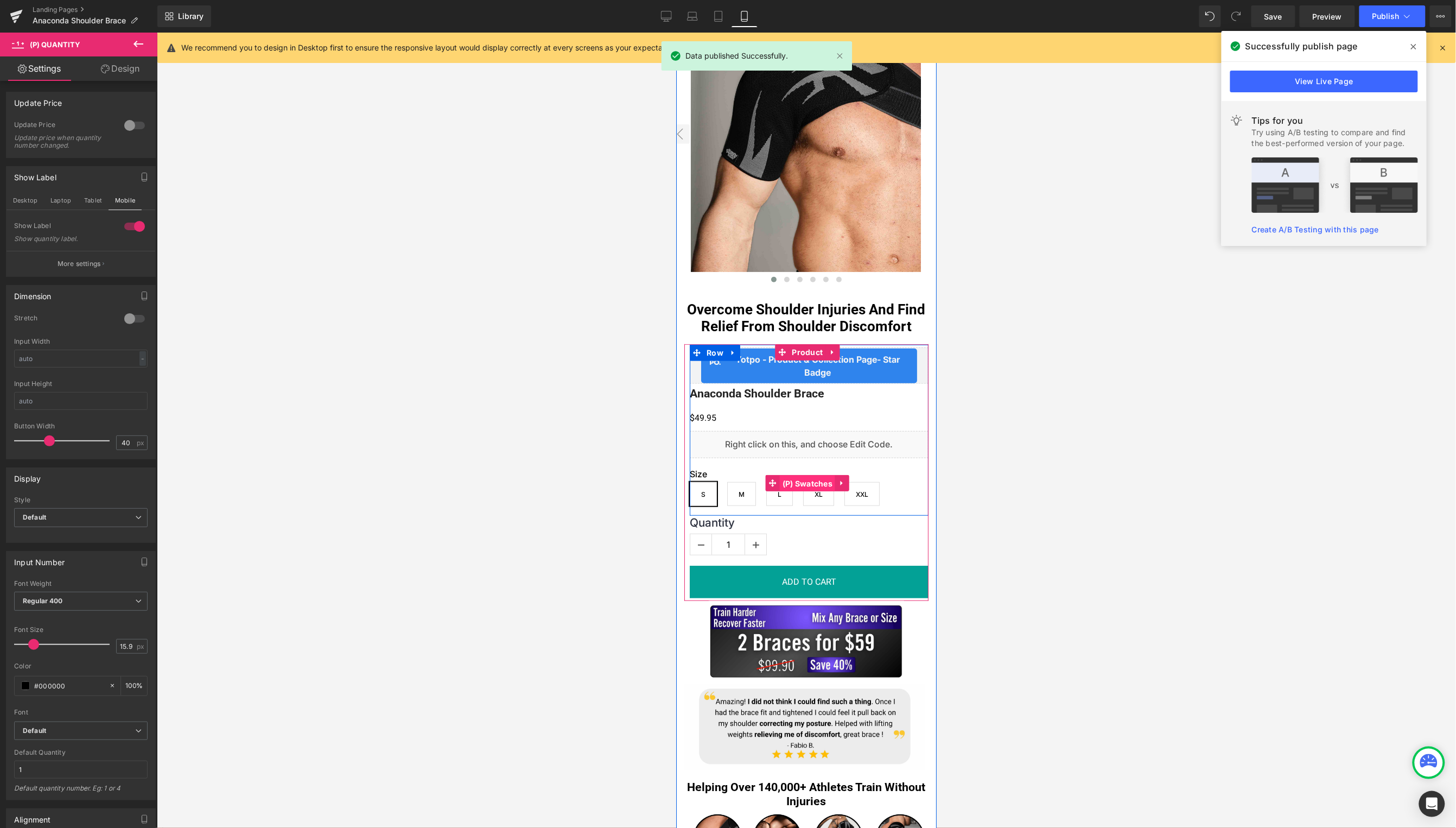
click at [802, 480] on span "(P) Swatches" at bounding box center [807, 483] width 56 height 16
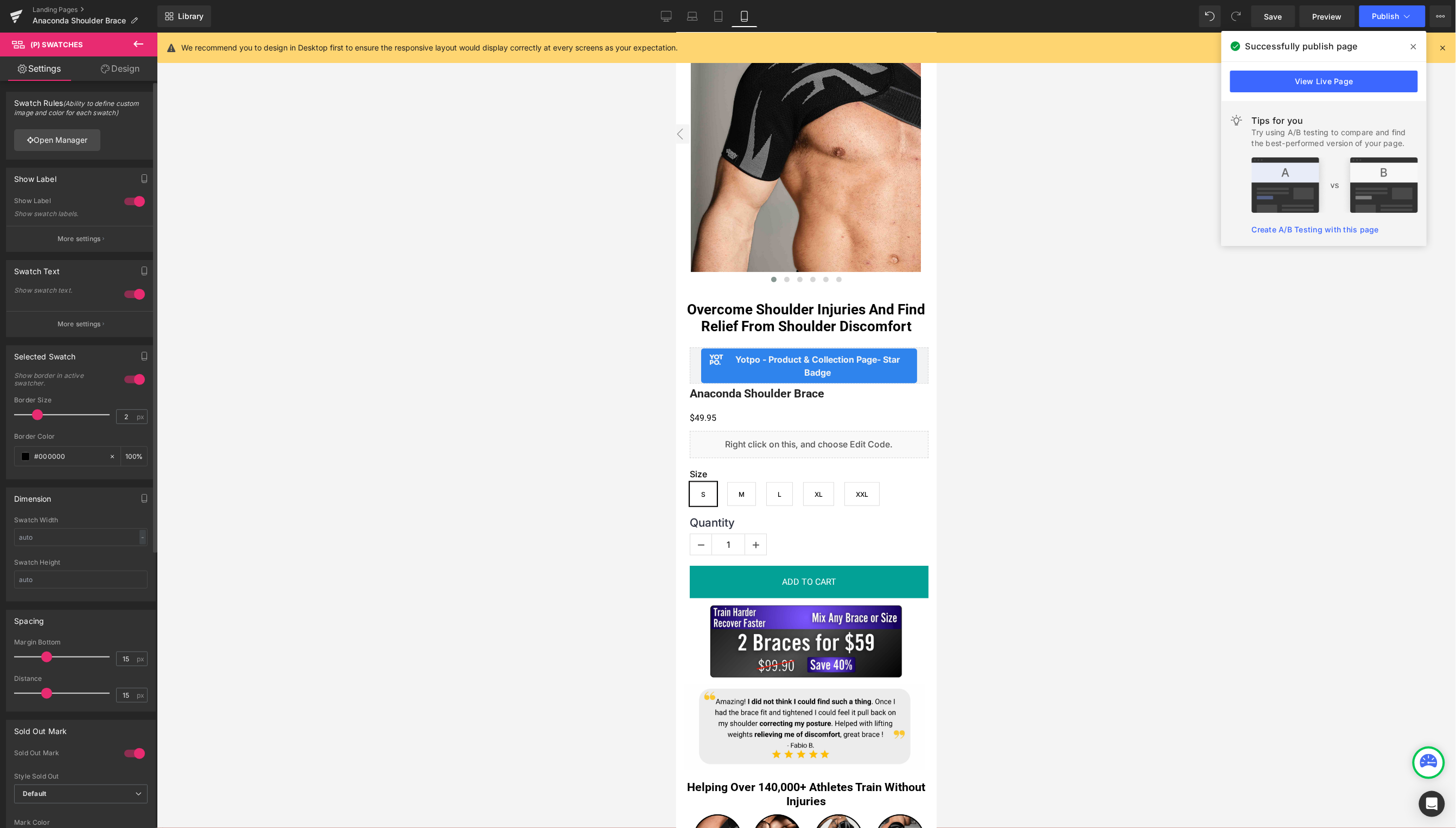
click at [102, 326] on button "More settings" at bounding box center [81, 324] width 149 height 26
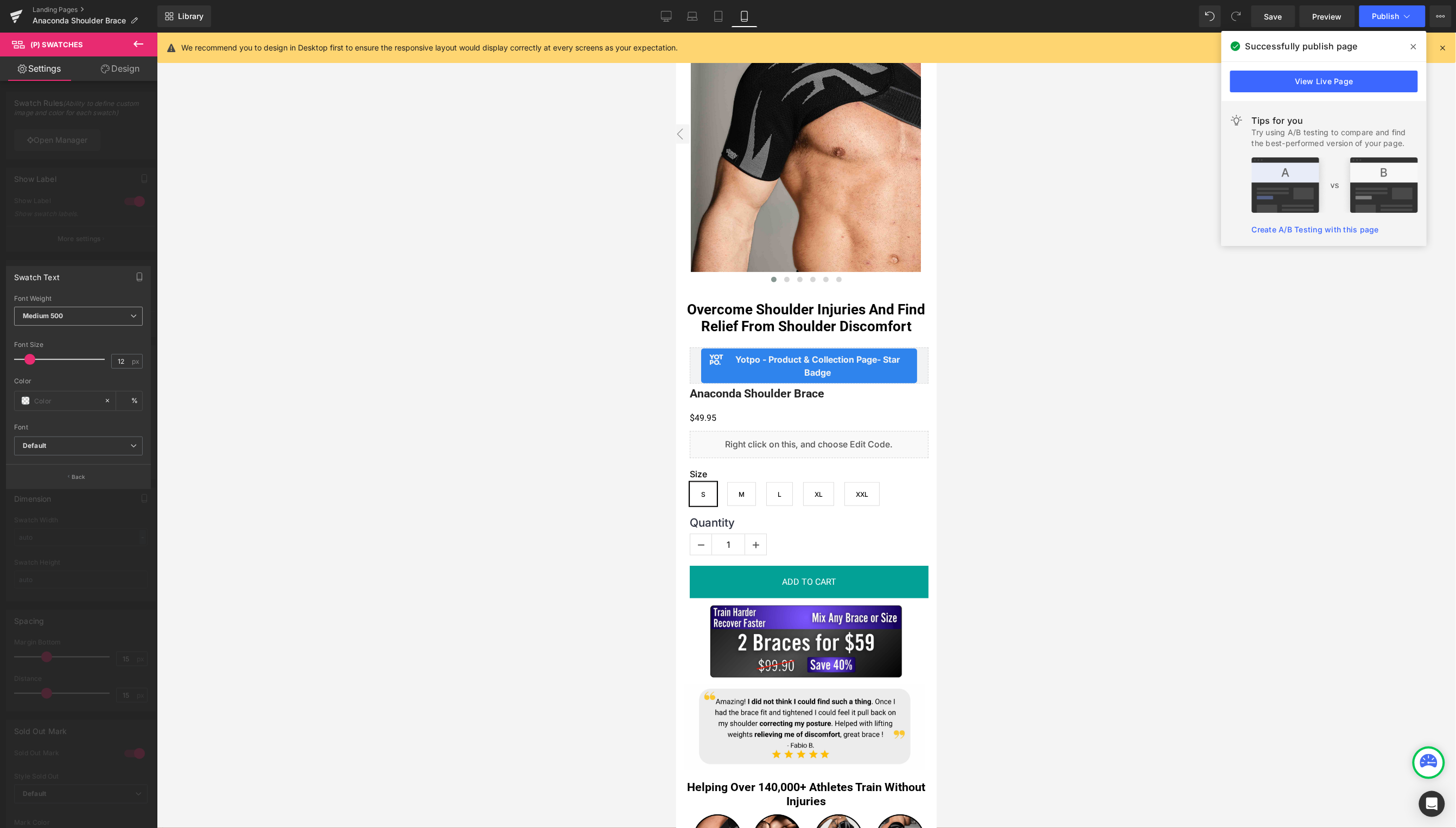
click at [112, 318] on span "Medium 500" at bounding box center [77, 316] width 128 height 19
click at [65, 410] on li "Semi Bold 600" at bounding box center [80, 416] width 133 height 16
click at [662, 15] on link "Desktop" at bounding box center [666, 15] width 26 height 22
type input "100"
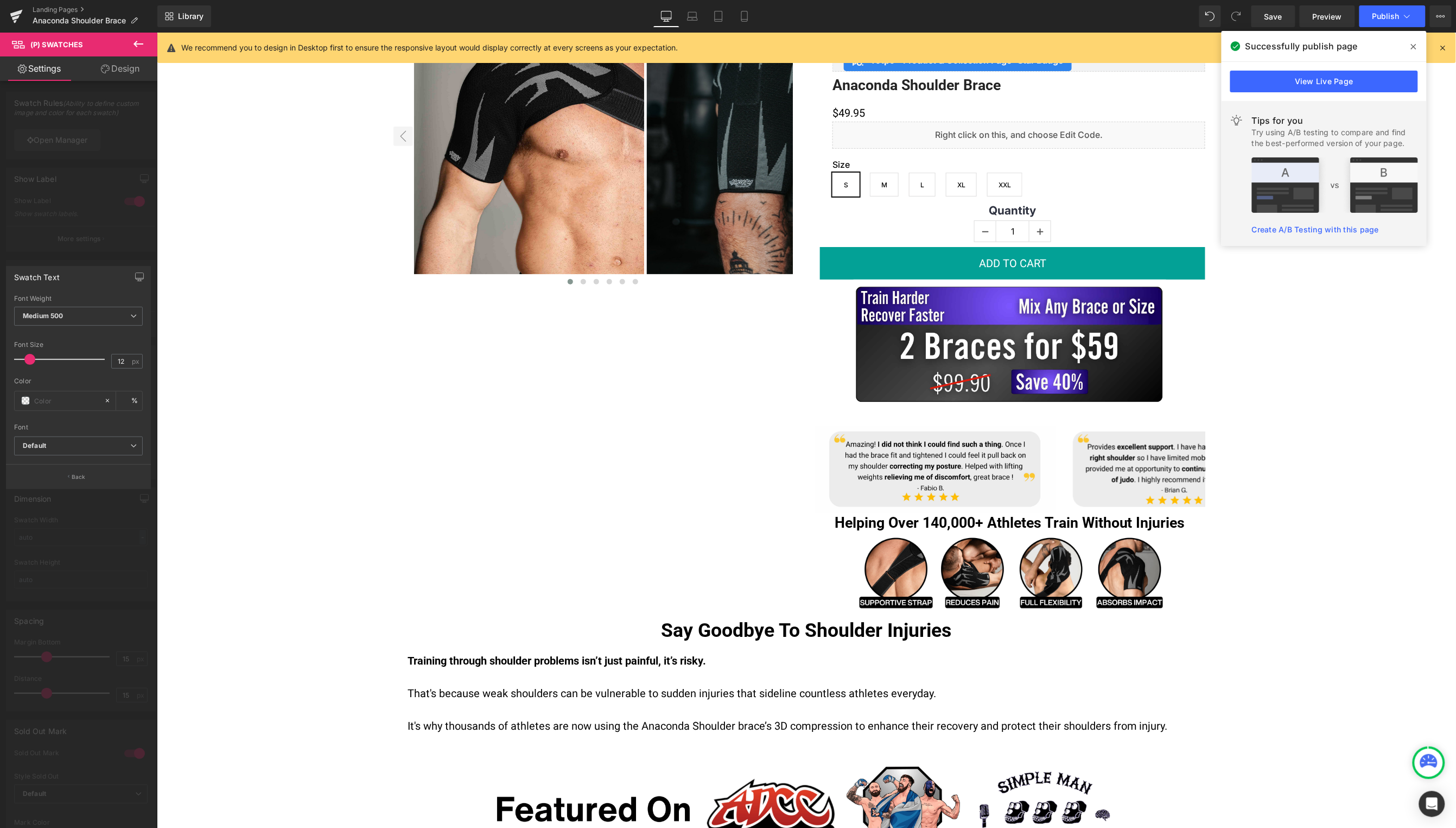
scroll to position [0, 0]
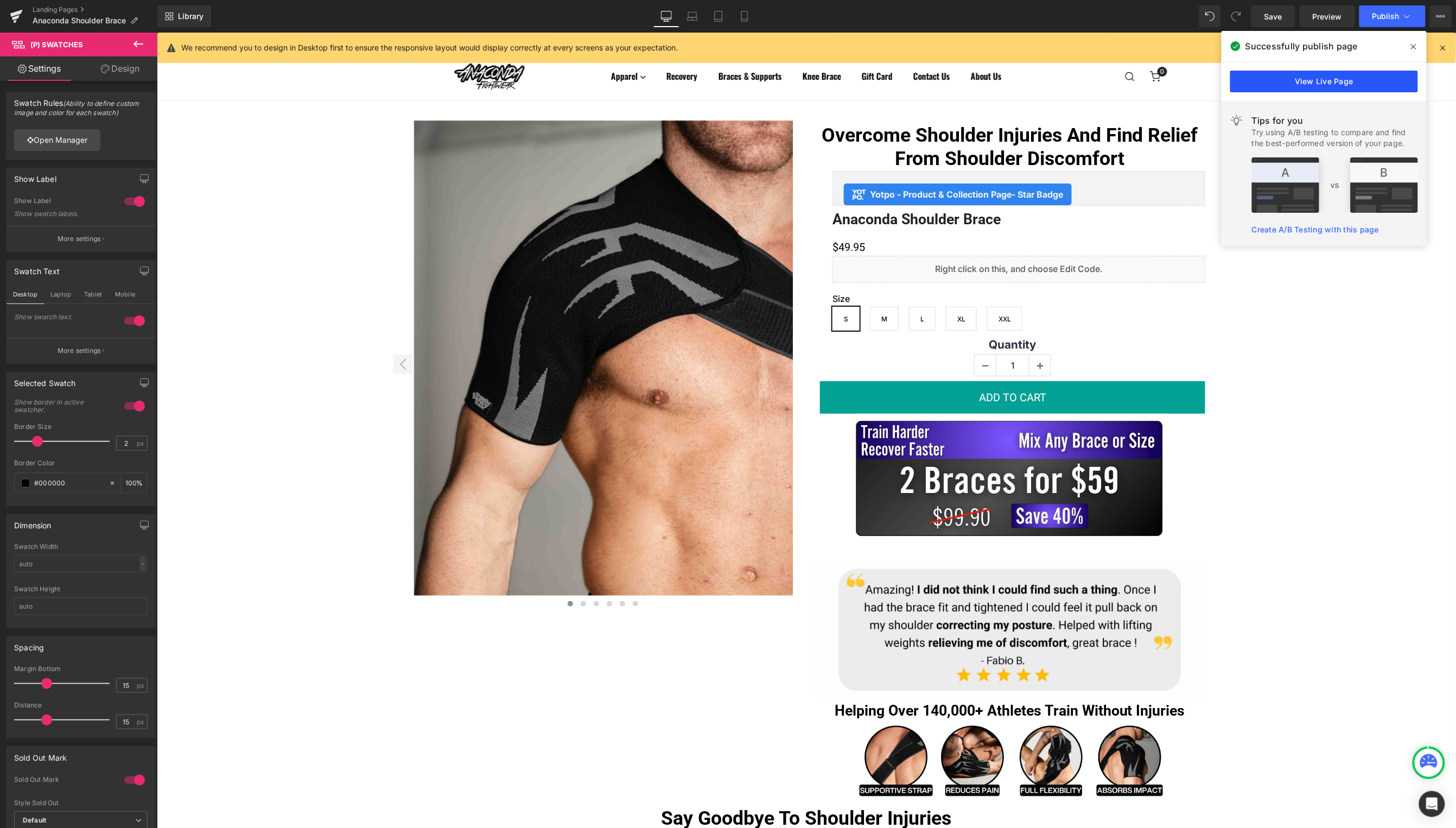
click at [1347, 77] on link "View Live Page" at bounding box center [1324, 81] width 188 height 22
